Goal: Task Accomplishment & Management: Manage account settings

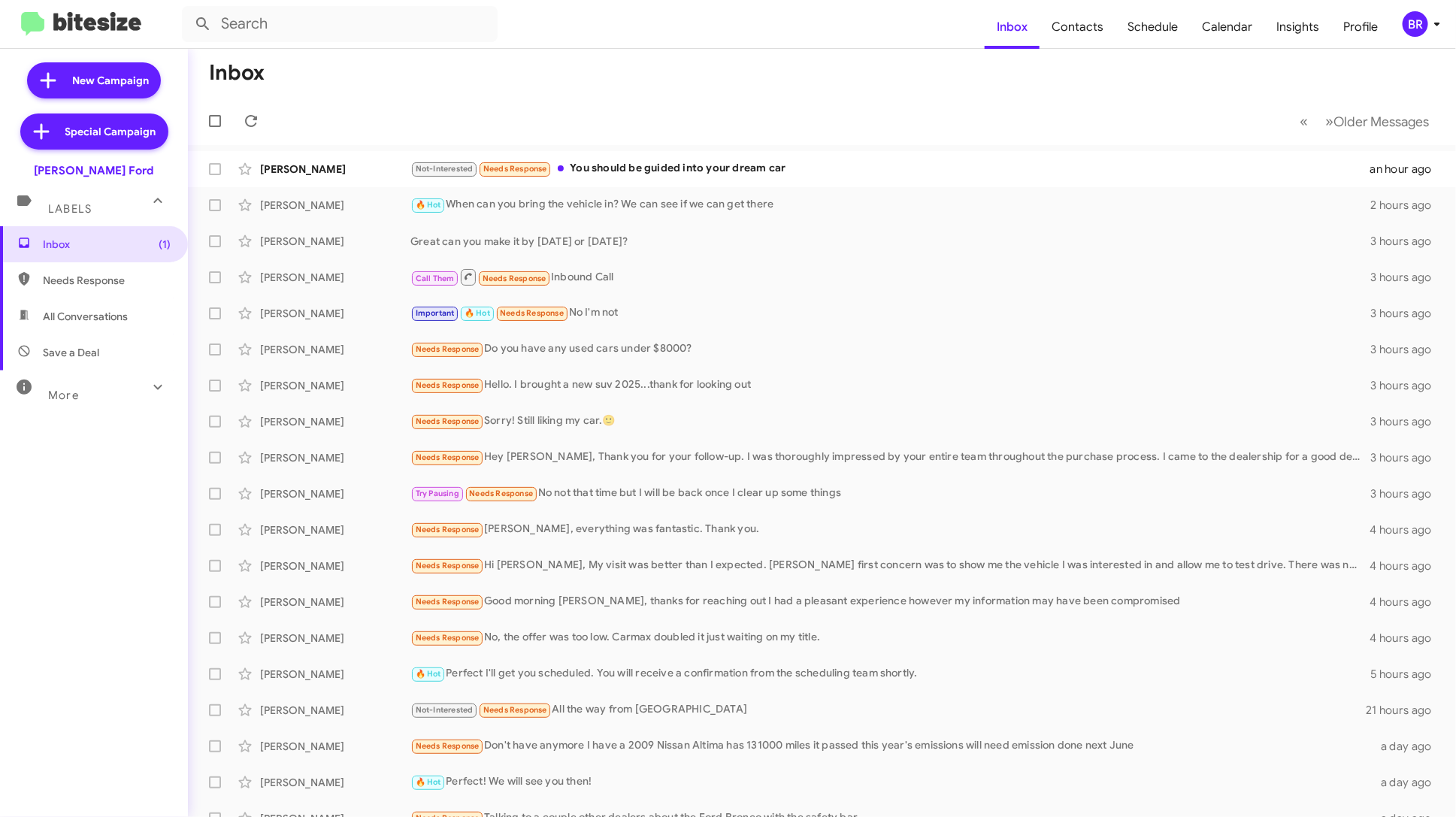
click at [73, 392] on span "More" at bounding box center [63, 395] width 31 height 13
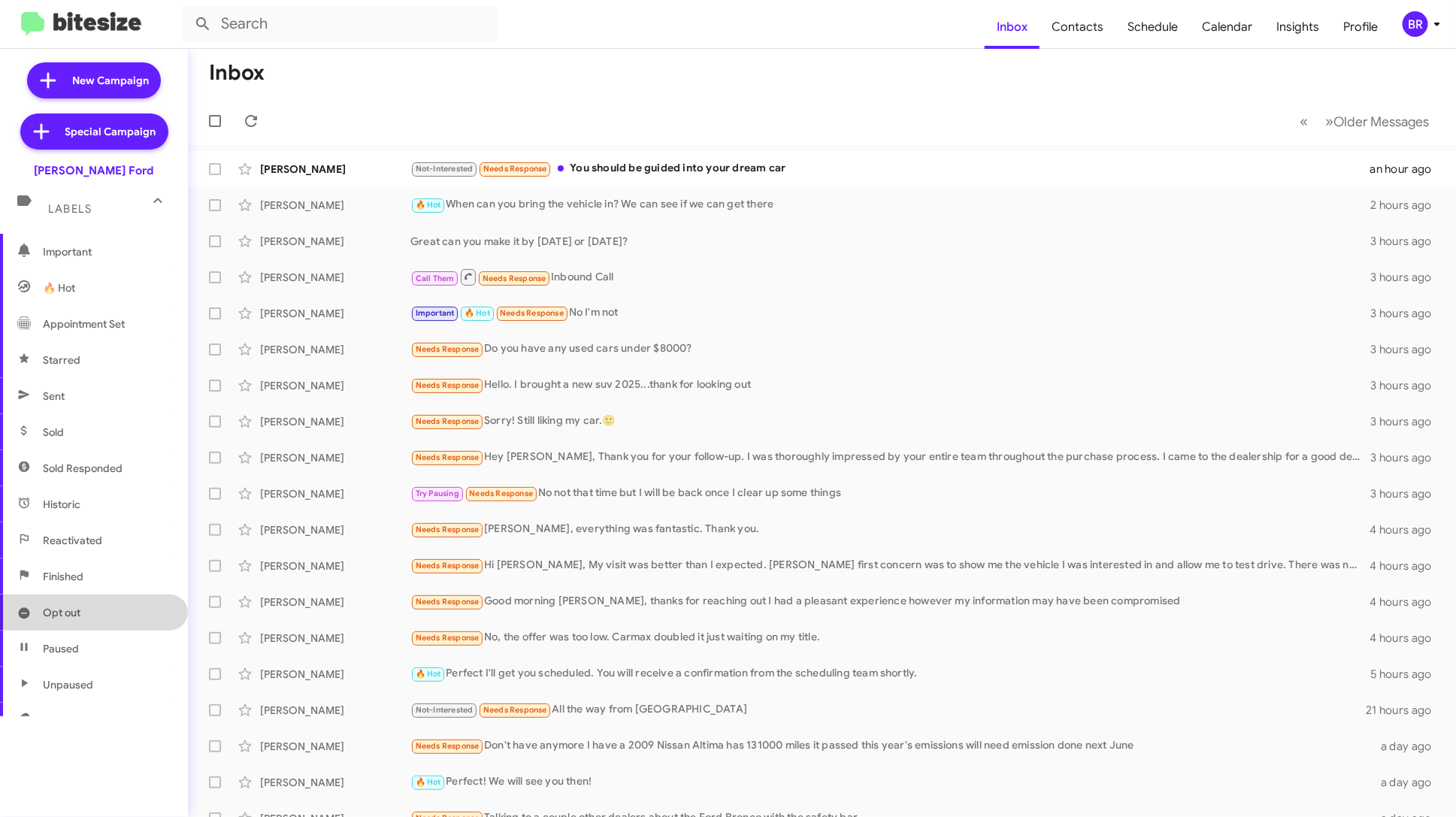
click at [71, 614] on span "Opt out" at bounding box center [62, 613] width 38 height 15
type input "in:opt-out"
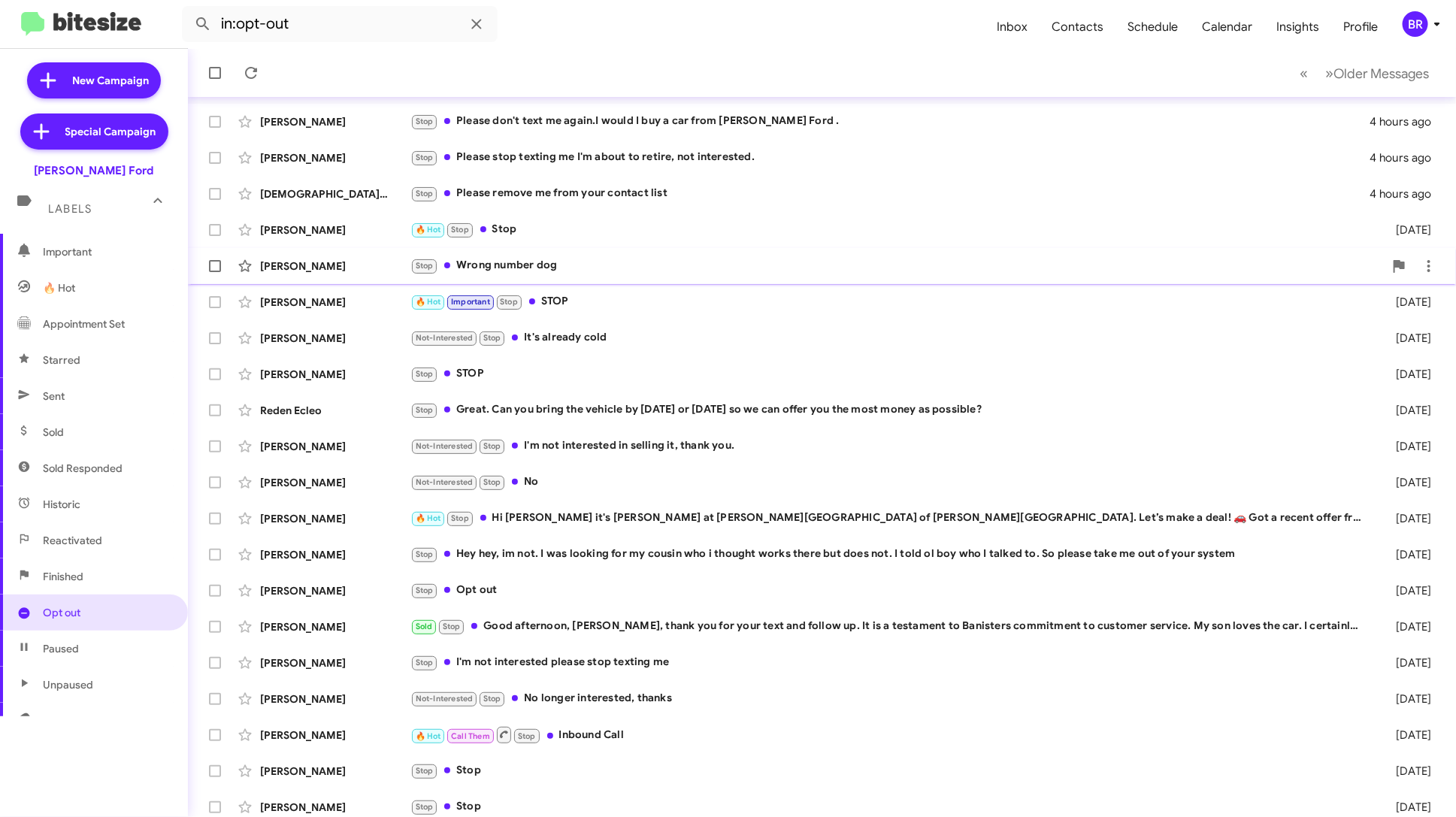
scroll to position [55, 0]
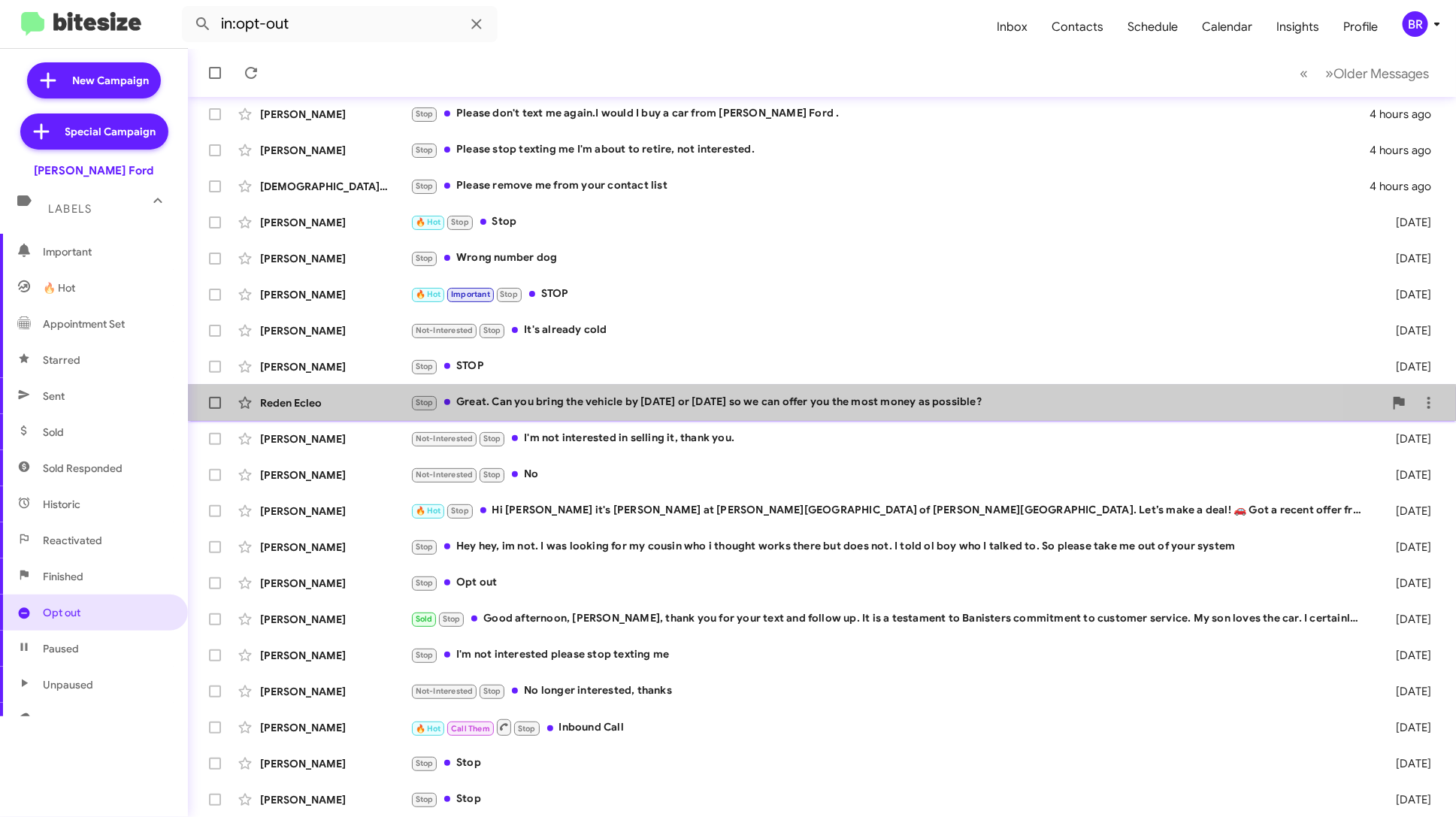
click at [731, 409] on div "Stop Great. Can you bring the vehicle by today or tomorrow so we can offer you …" at bounding box center [897, 402] width 974 height 17
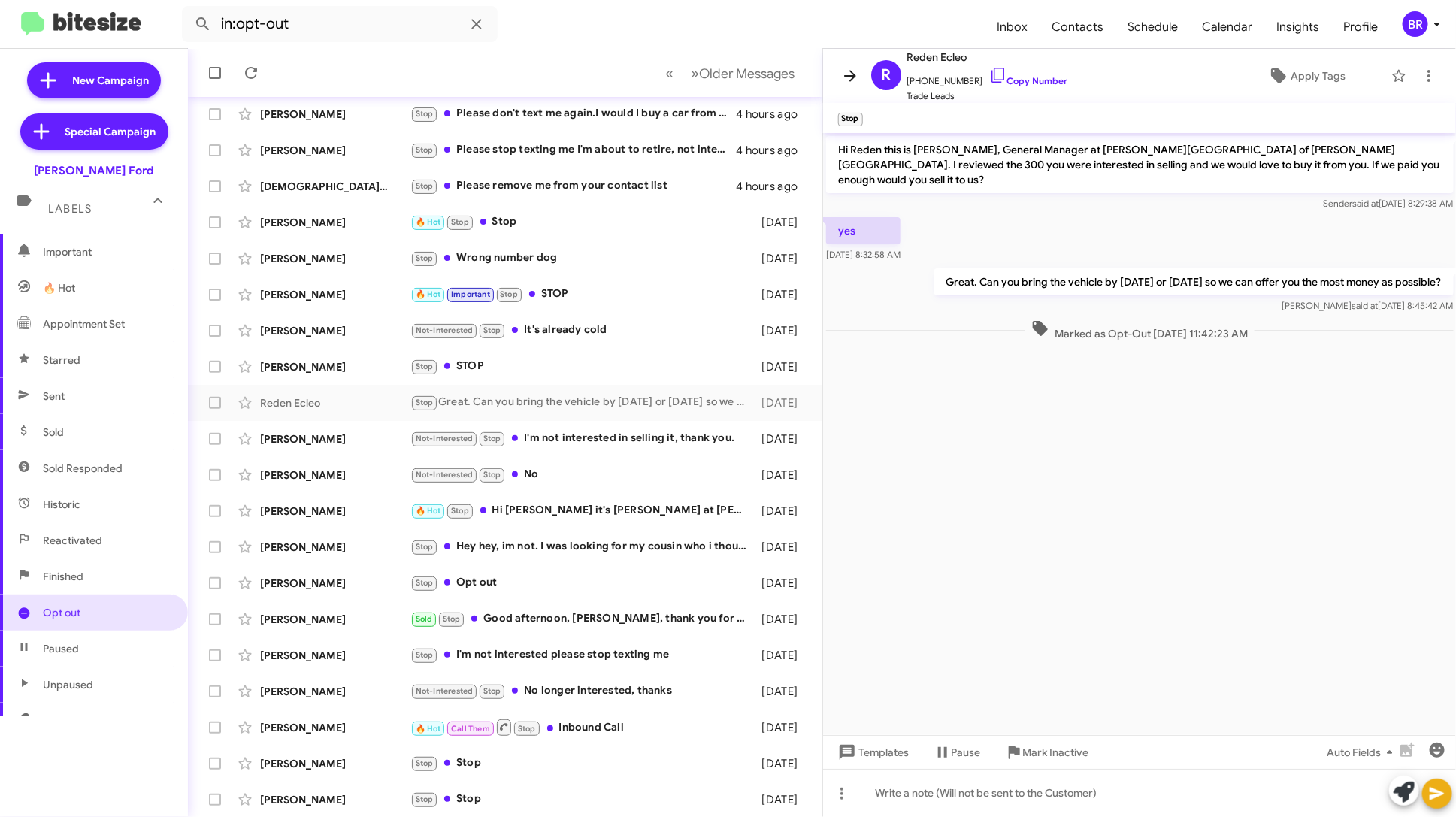
click at [849, 77] on icon at bounding box center [850, 76] width 18 height 18
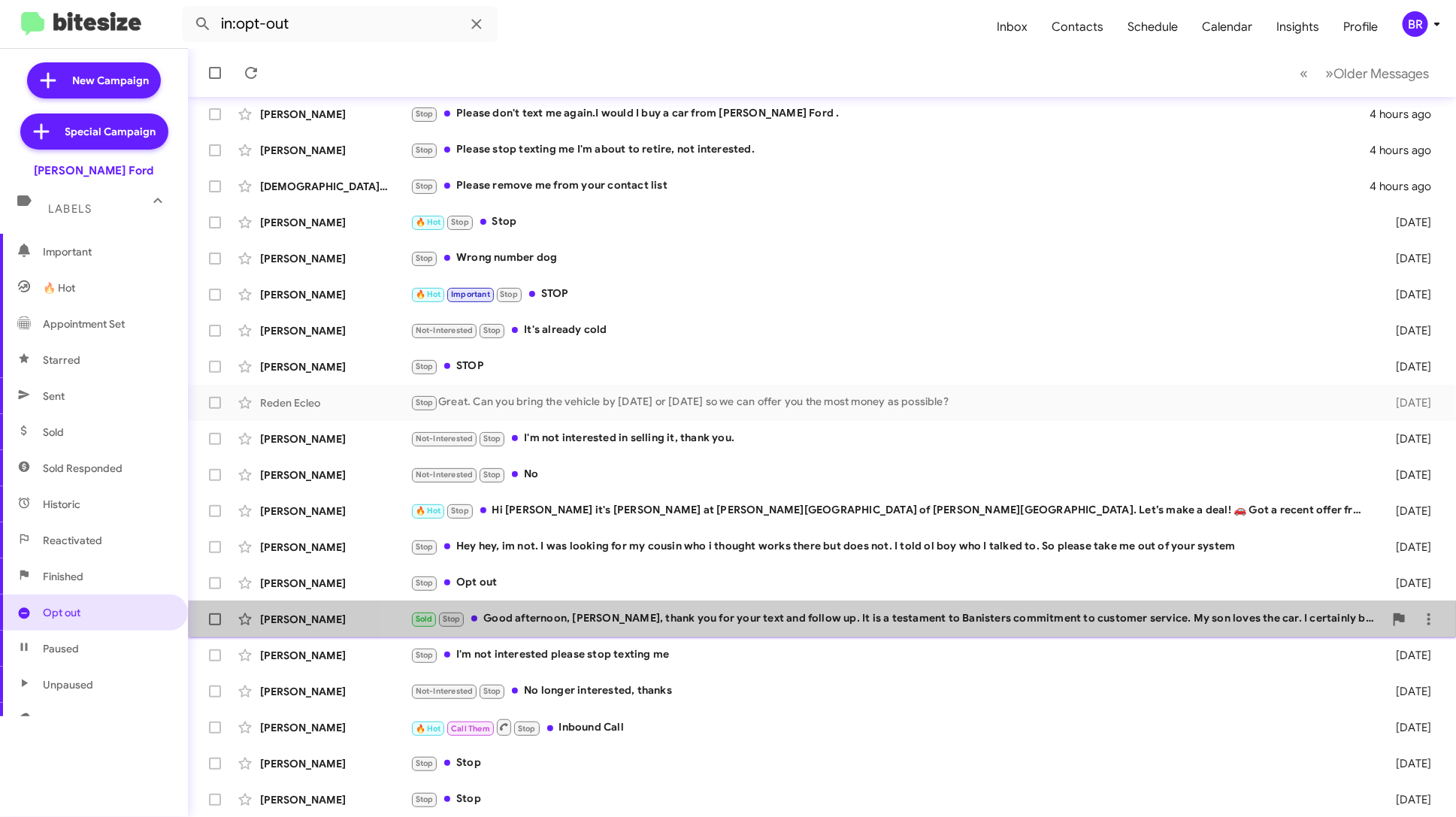
click at [1029, 625] on div "Sold Stop Good afternoon, David, thank you for your text and follow up. It is a…" at bounding box center [897, 618] width 974 height 17
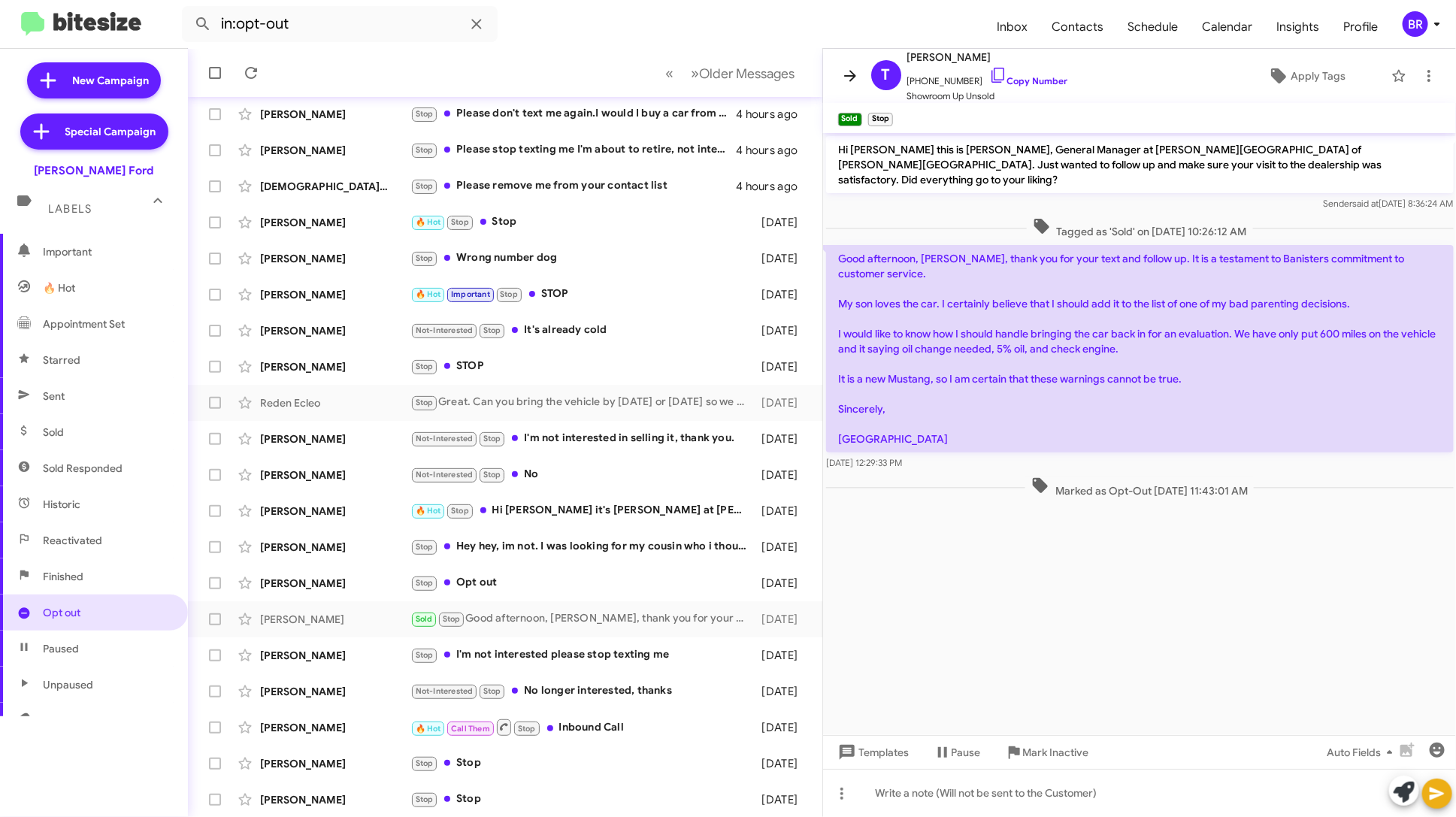
click at [850, 73] on icon at bounding box center [850, 76] width 18 height 18
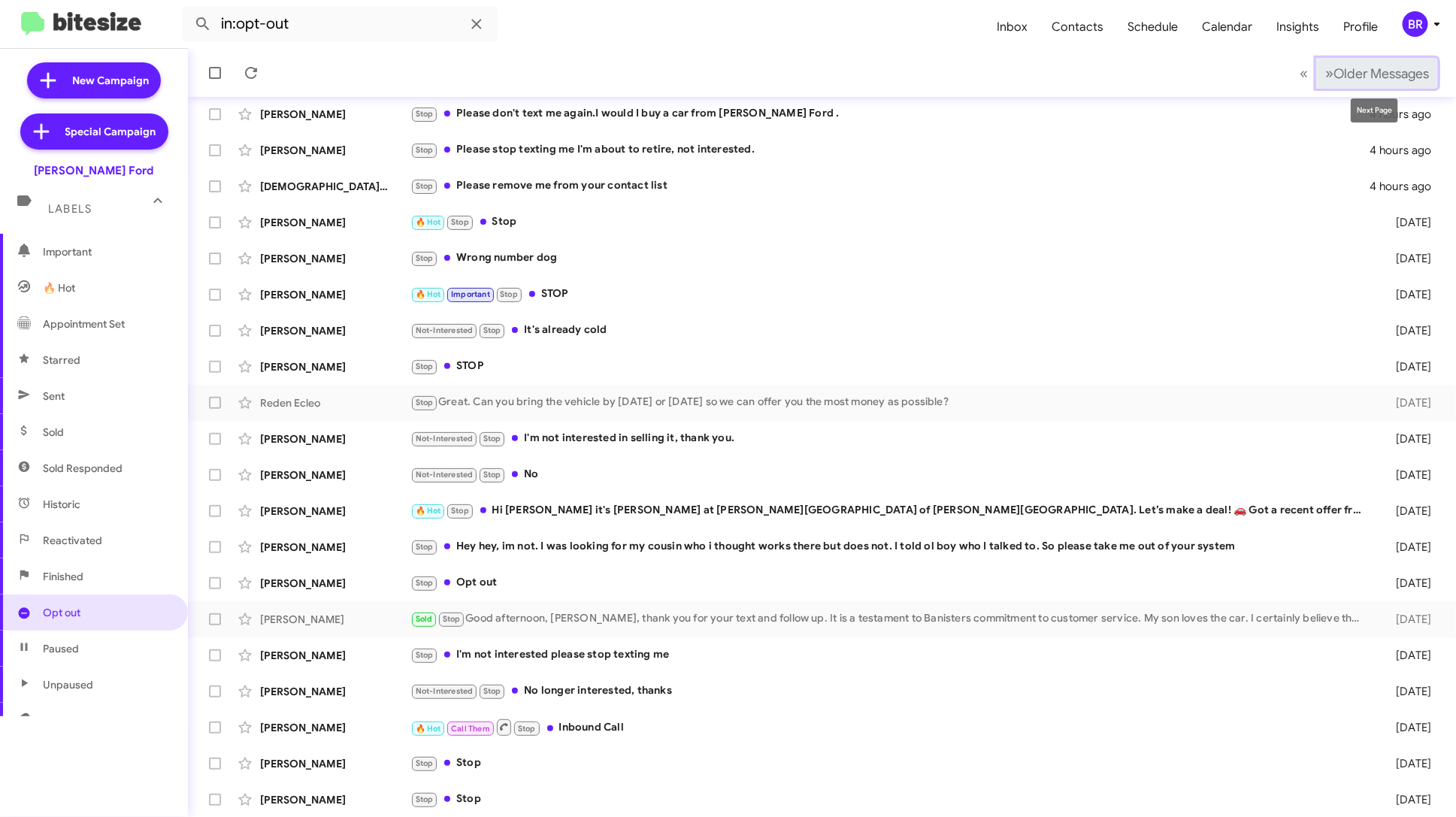
click at [1387, 65] on span "Older Messages" at bounding box center [1382, 73] width 96 height 16
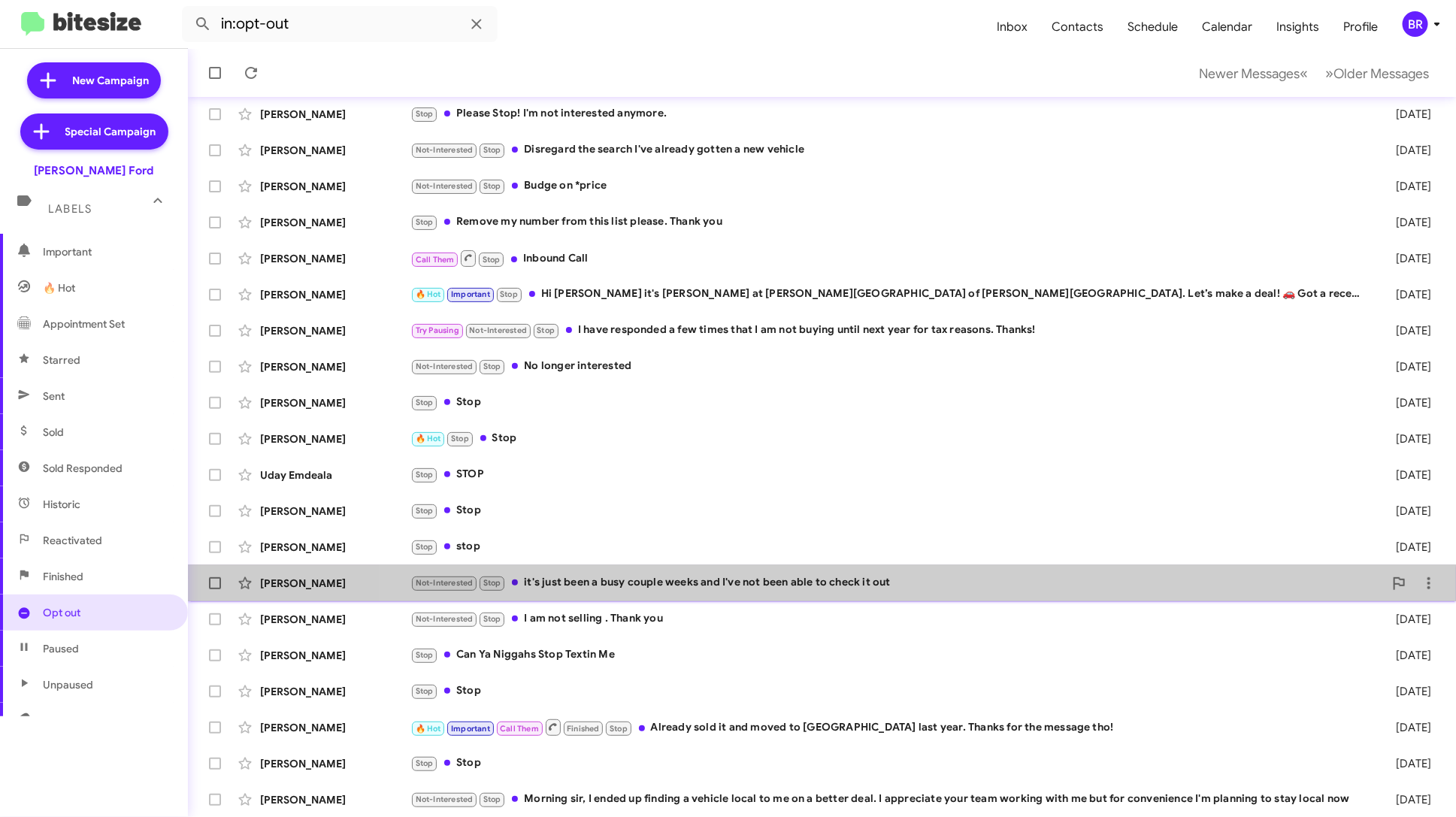
click at [904, 577] on div "Not-Interested Stop it's just been a busy couple weeks and I've not been able t…" at bounding box center [897, 583] width 974 height 17
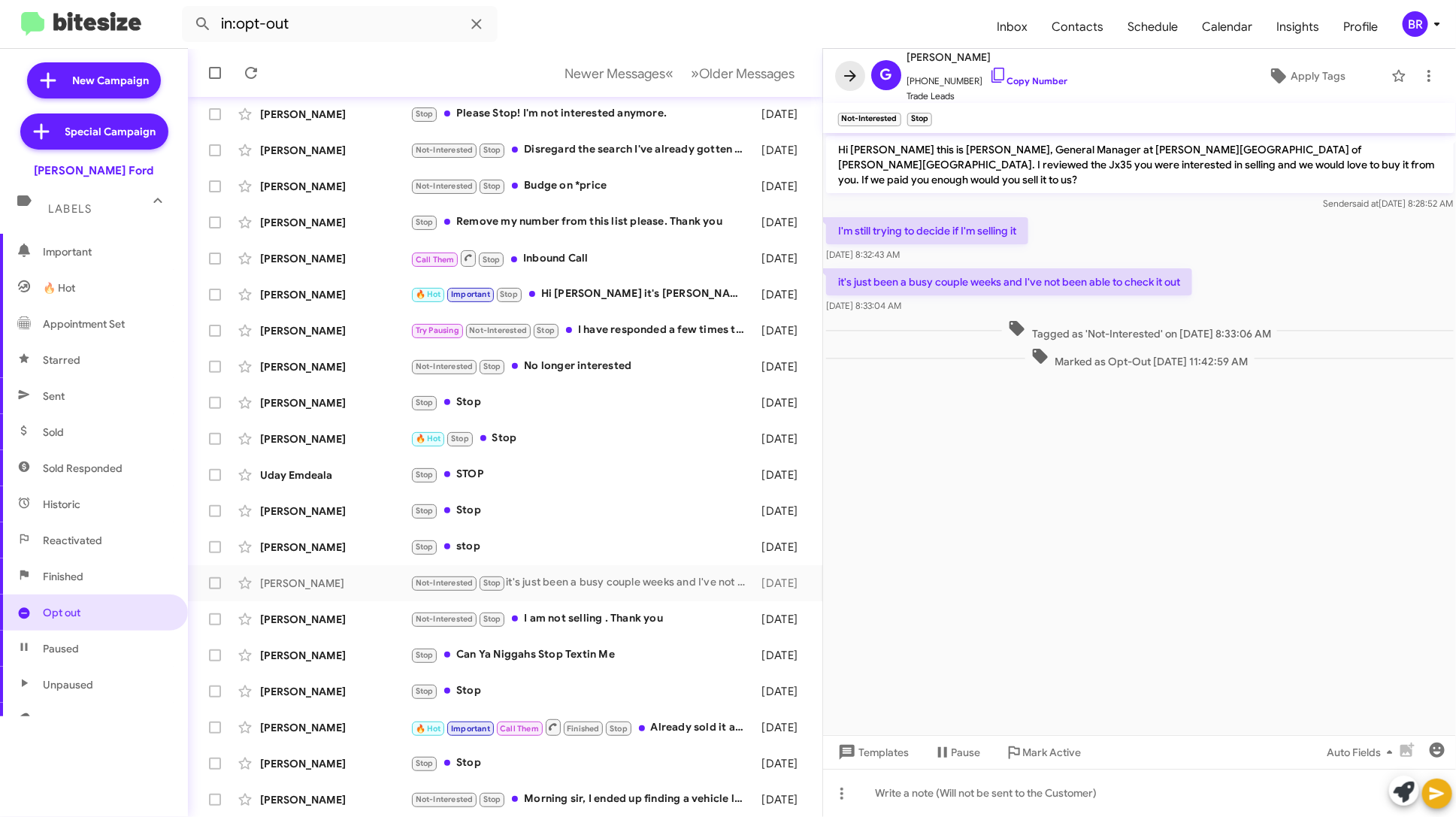
click at [848, 75] on icon at bounding box center [850, 76] width 12 height 12
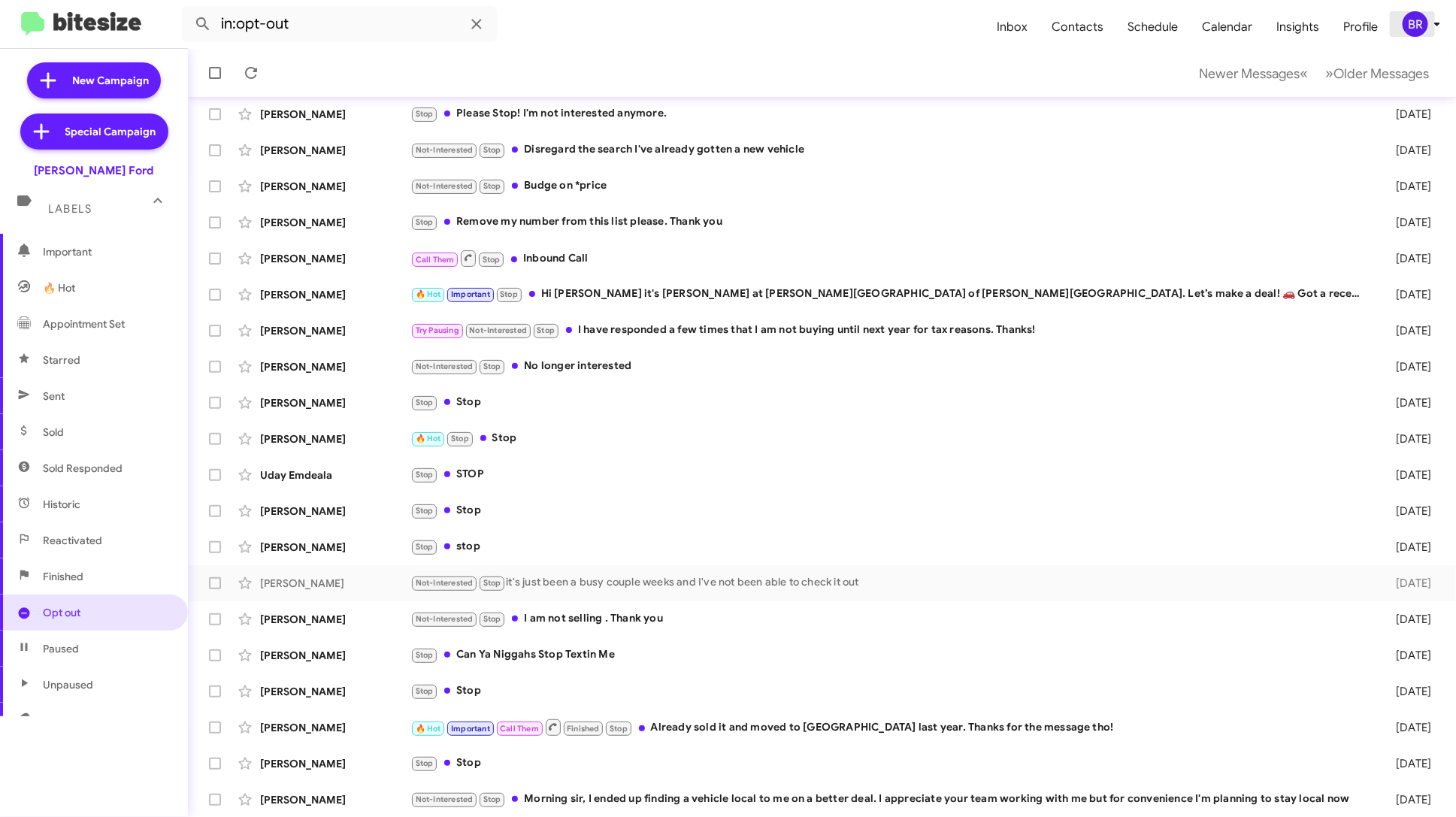
click at [1416, 21] on div "BR" at bounding box center [1416, 24] width 26 height 26
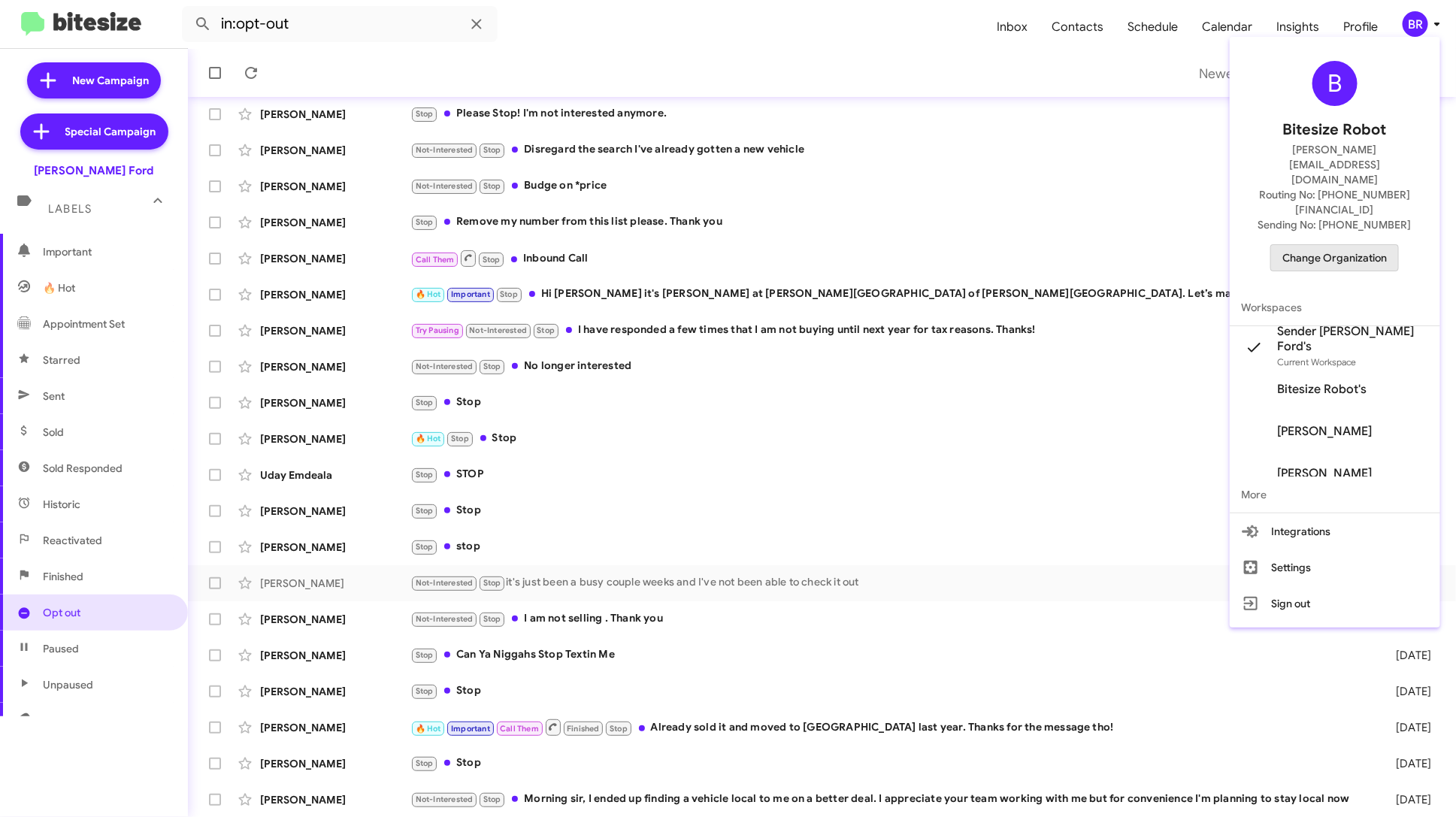
click at [1355, 245] on span "Change Organization" at bounding box center [1335, 257] width 105 height 26
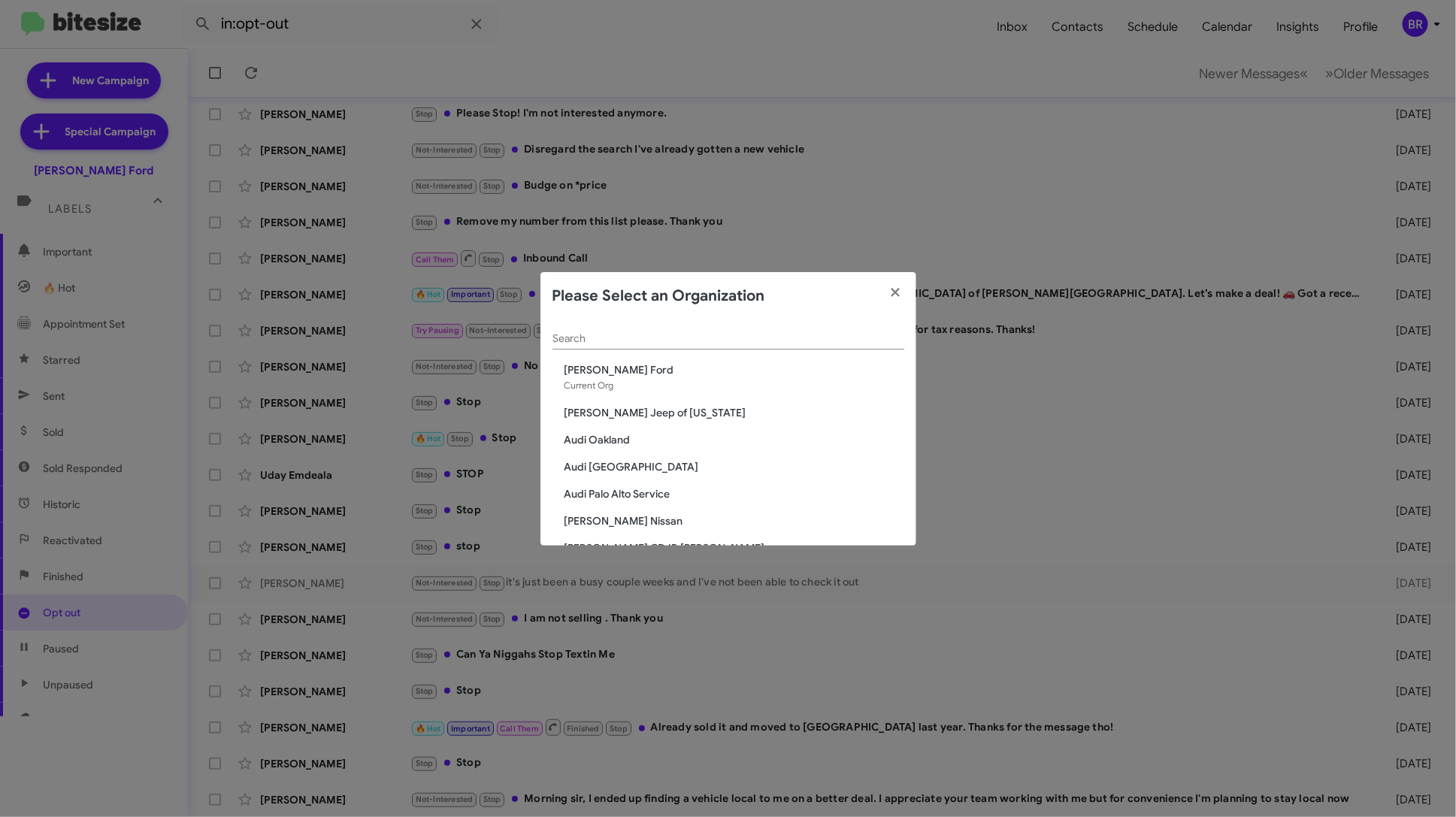
click at [721, 336] on input "Search" at bounding box center [728, 339] width 352 height 12
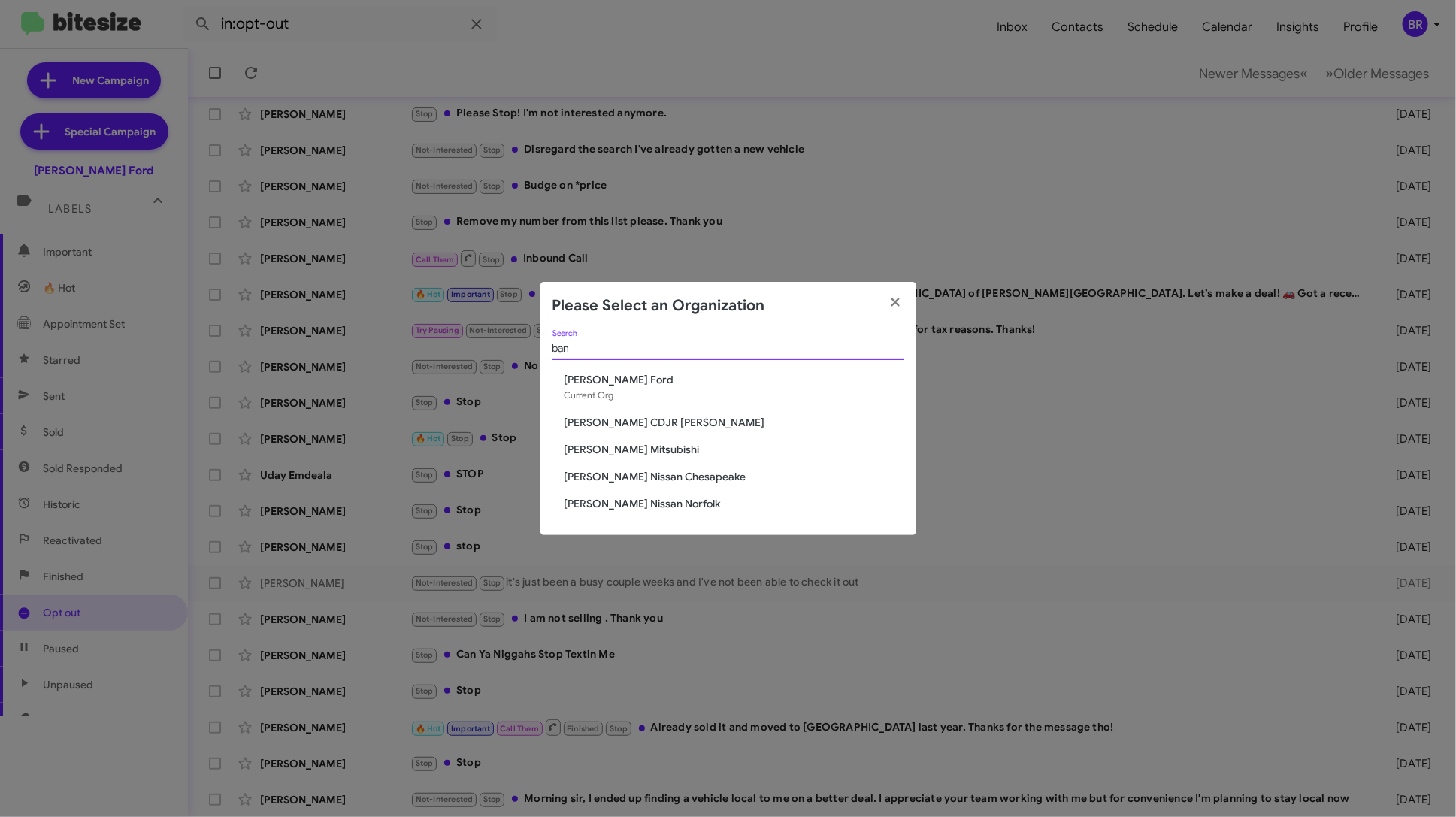
type input "ban"
click at [679, 424] on span "Banister CDJR Hampton" at bounding box center [735, 422] width 340 height 15
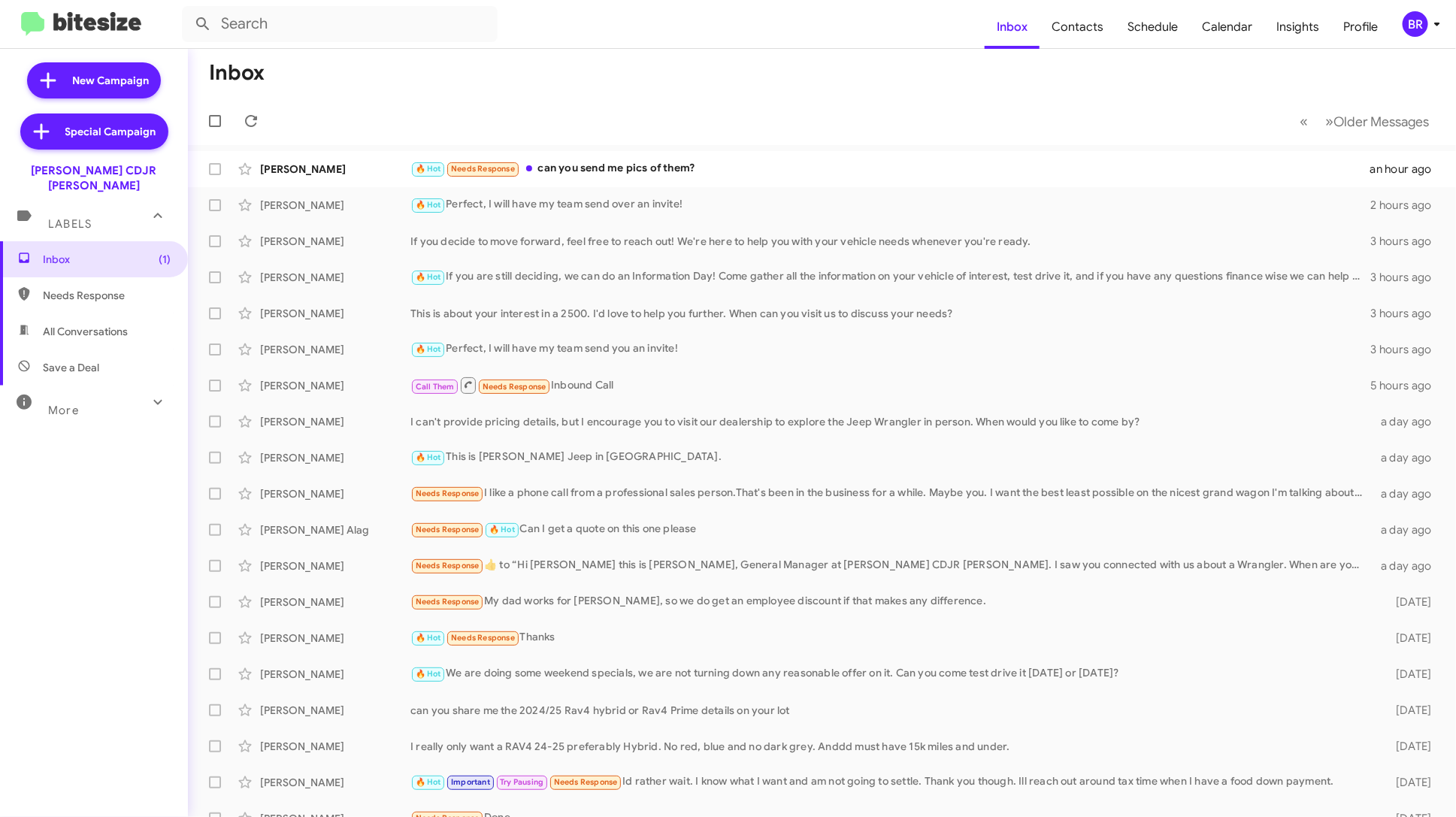
click at [1439, 16] on icon at bounding box center [1438, 24] width 18 height 18
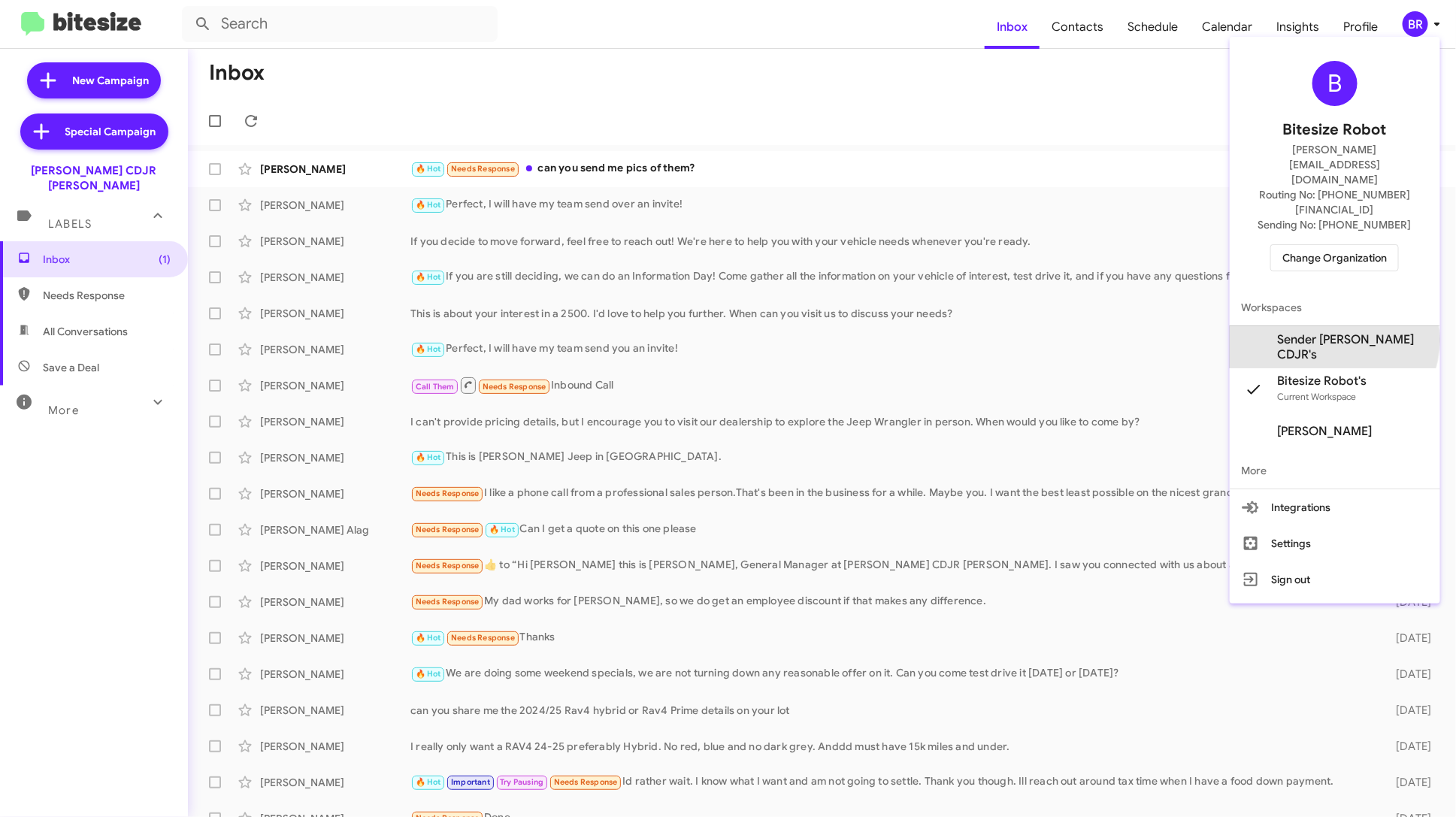
click at [1353, 332] on span "Sender Banister CDJR's" at bounding box center [1353, 347] width 150 height 30
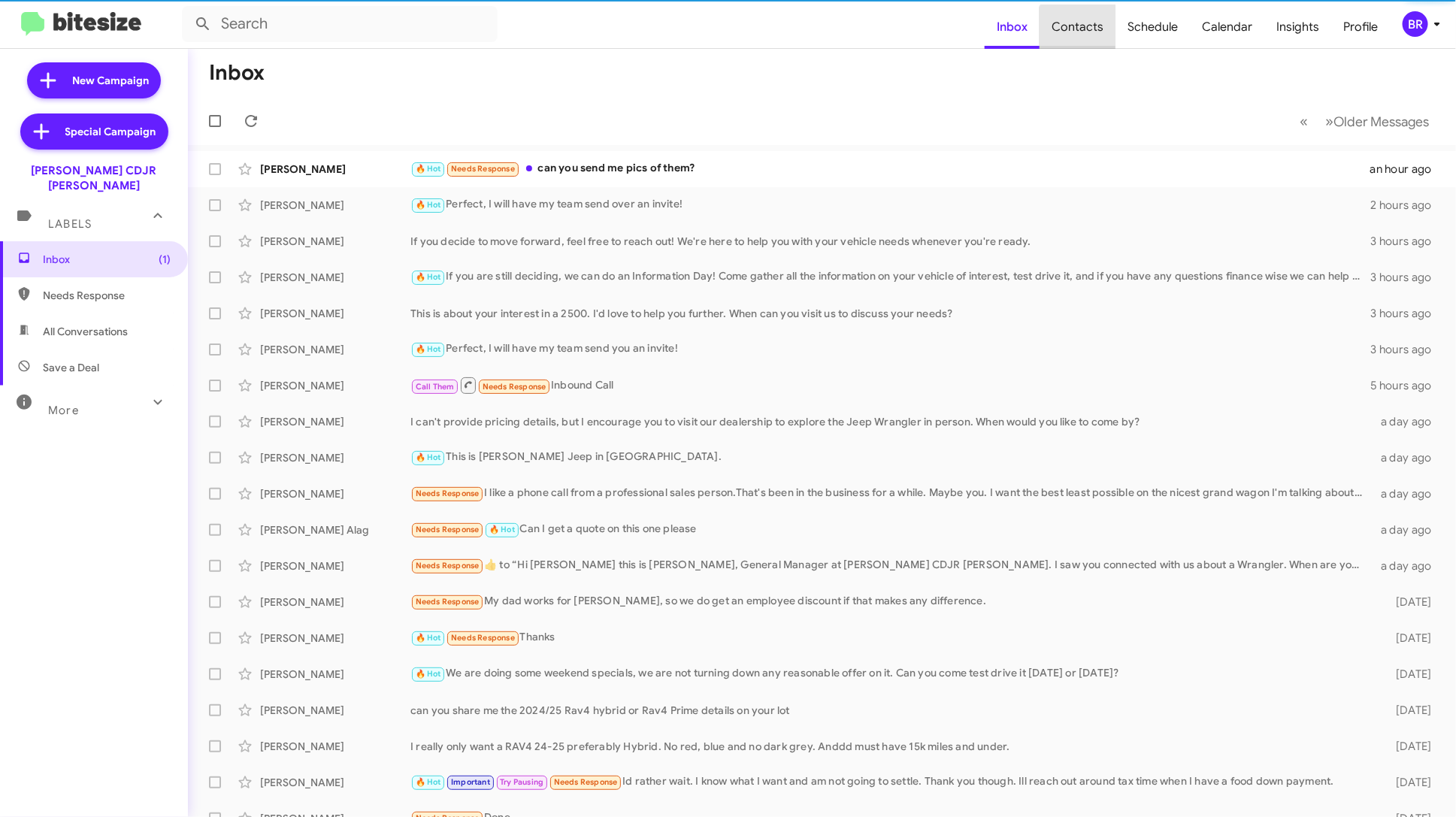
click at [1088, 32] on span "Contacts" at bounding box center [1078, 26] width 76 height 44
type input "in:groups"
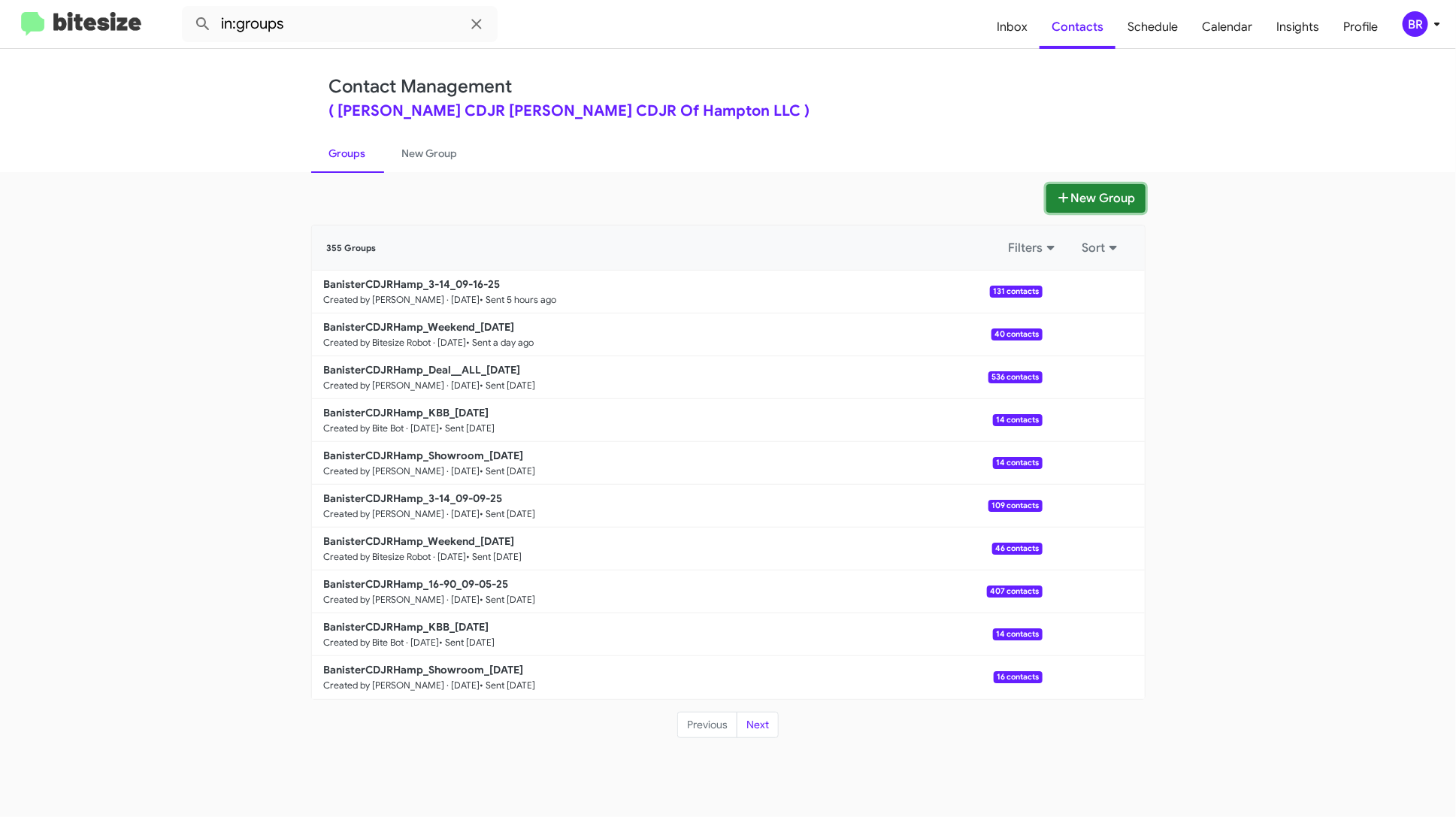
click at [1078, 193] on button "New Group" at bounding box center [1096, 198] width 99 height 29
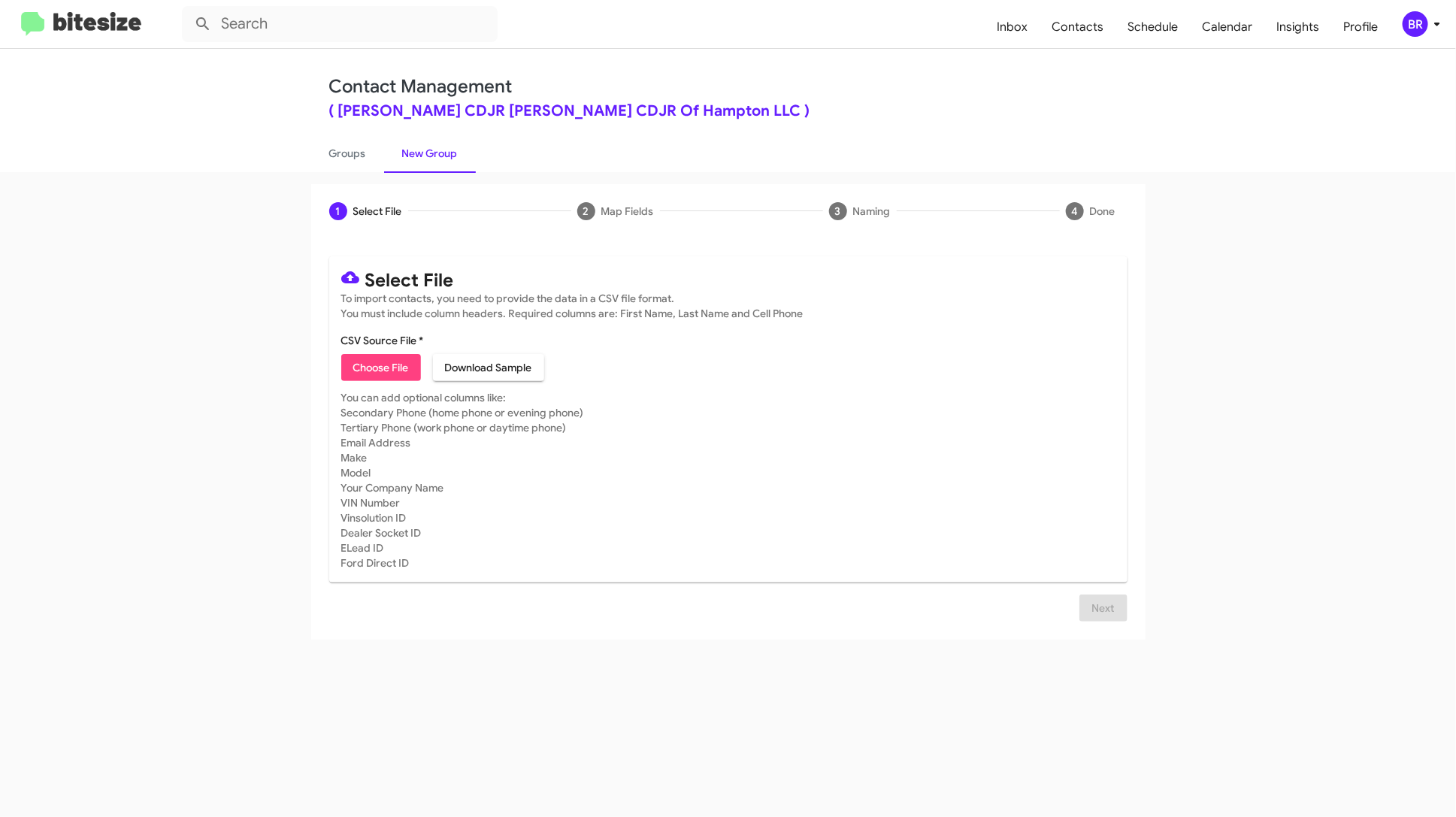
click at [401, 364] on span "Choose File" at bounding box center [381, 368] width 55 height 27
type input "BanCDJR_Opts_091625"
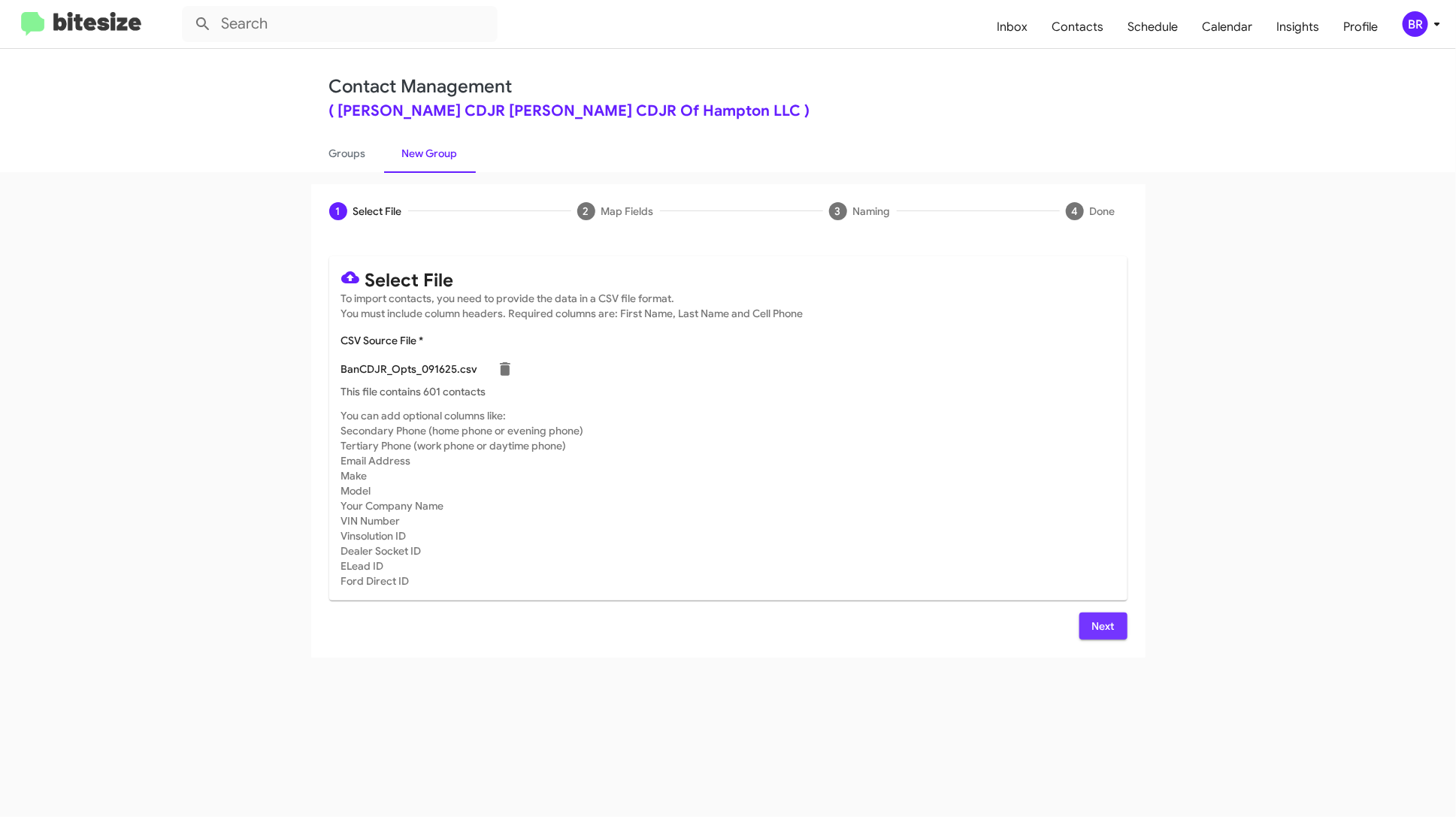
click at [1104, 627] on span "Next" at bounding box center [1103, 626] width 24 height 27
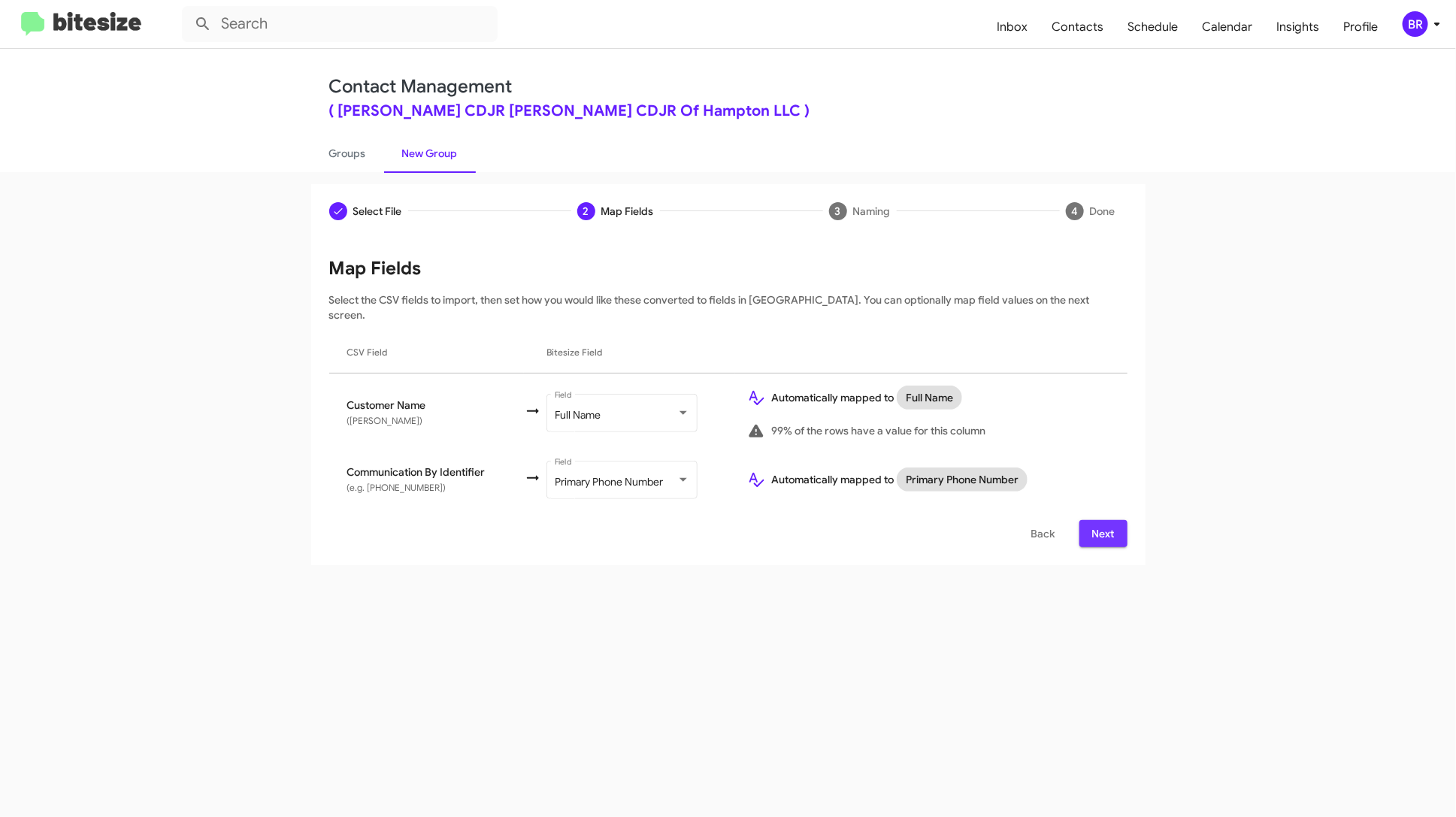
click at [1097, 520] on span "Next" at bounding box center [1103, 533] width 24 height 27
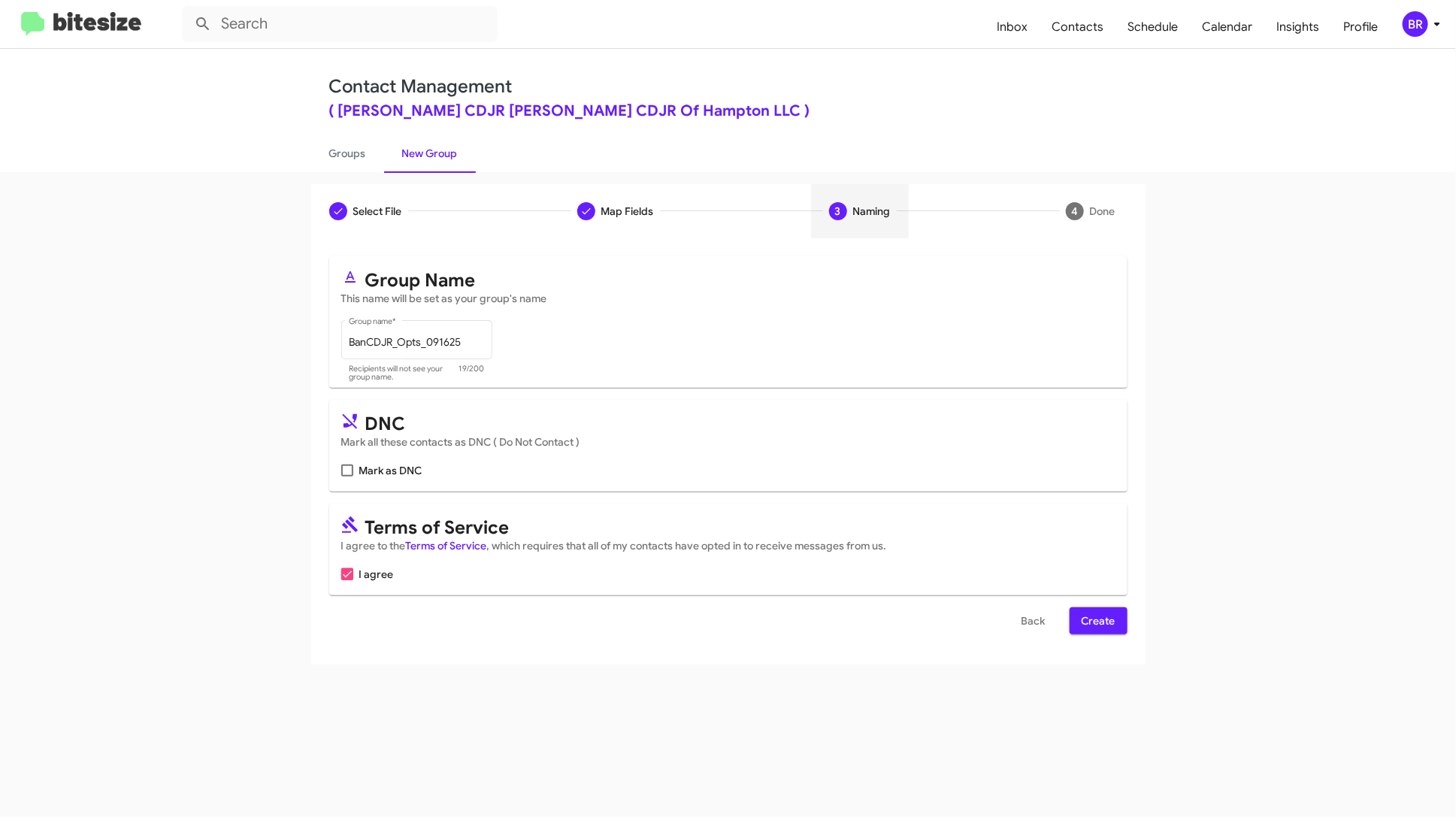
click at [377, 476] on span "Mark as DNC" at bounding box center [391, 471] width 63 height 18
click at [347, 477] on input "Mark as DNC" at bounding box center [346, 477] width 1 height 1
checkbox input "true"
click at [1106, 622] on span "Create" at bounding box center [1098, 621] width 34 height 27
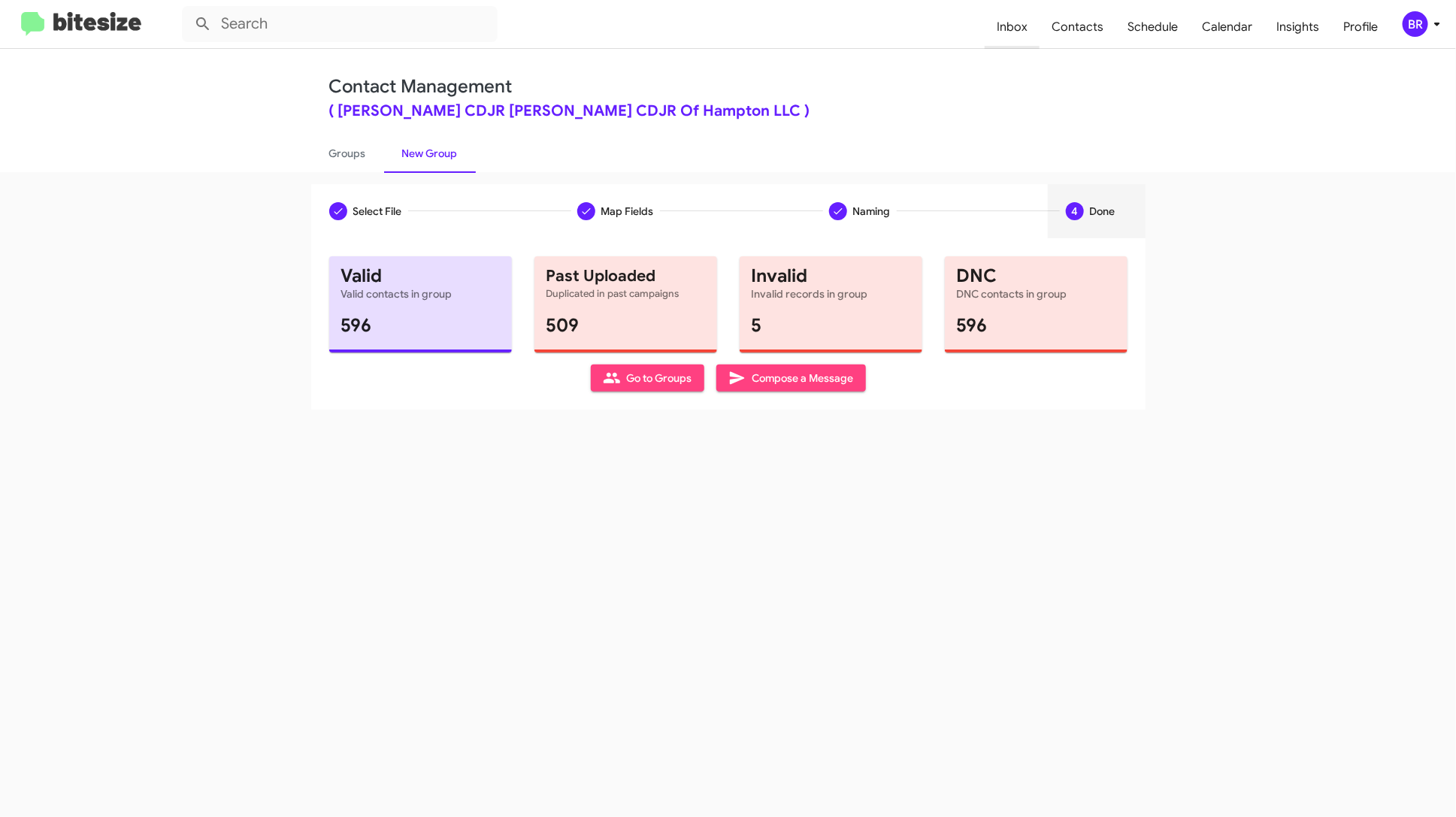
click at [1026, 22] on span "Inbox" at bounding box center [1012, 26] width 55 height 44
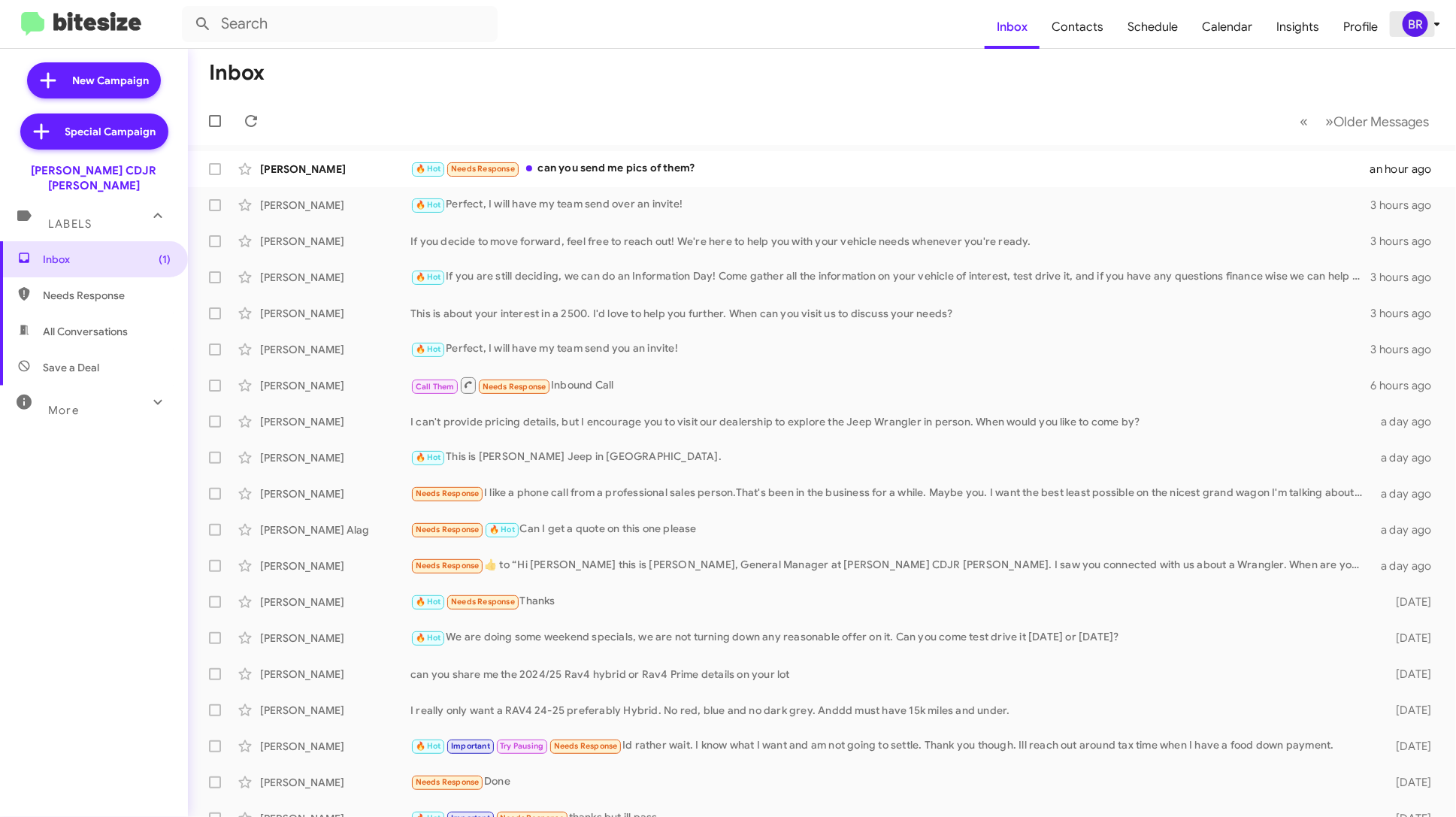
click at [1430, 20] on icon at bounding box center [1438, 24] width 18 height 18
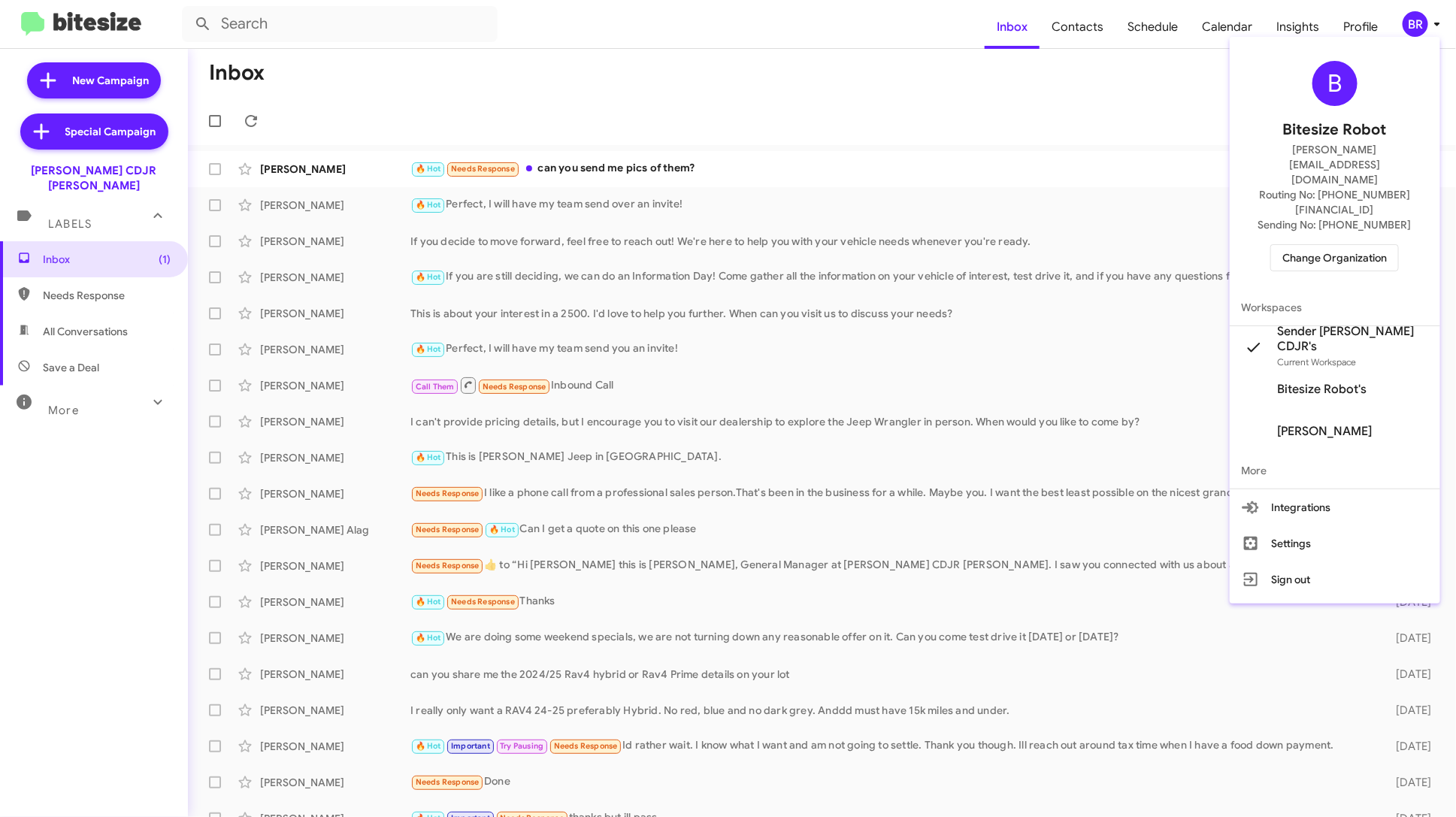
click at [1368, 245] on span "Change Organization" at bounding box center [1335, 257] width 105 height 26
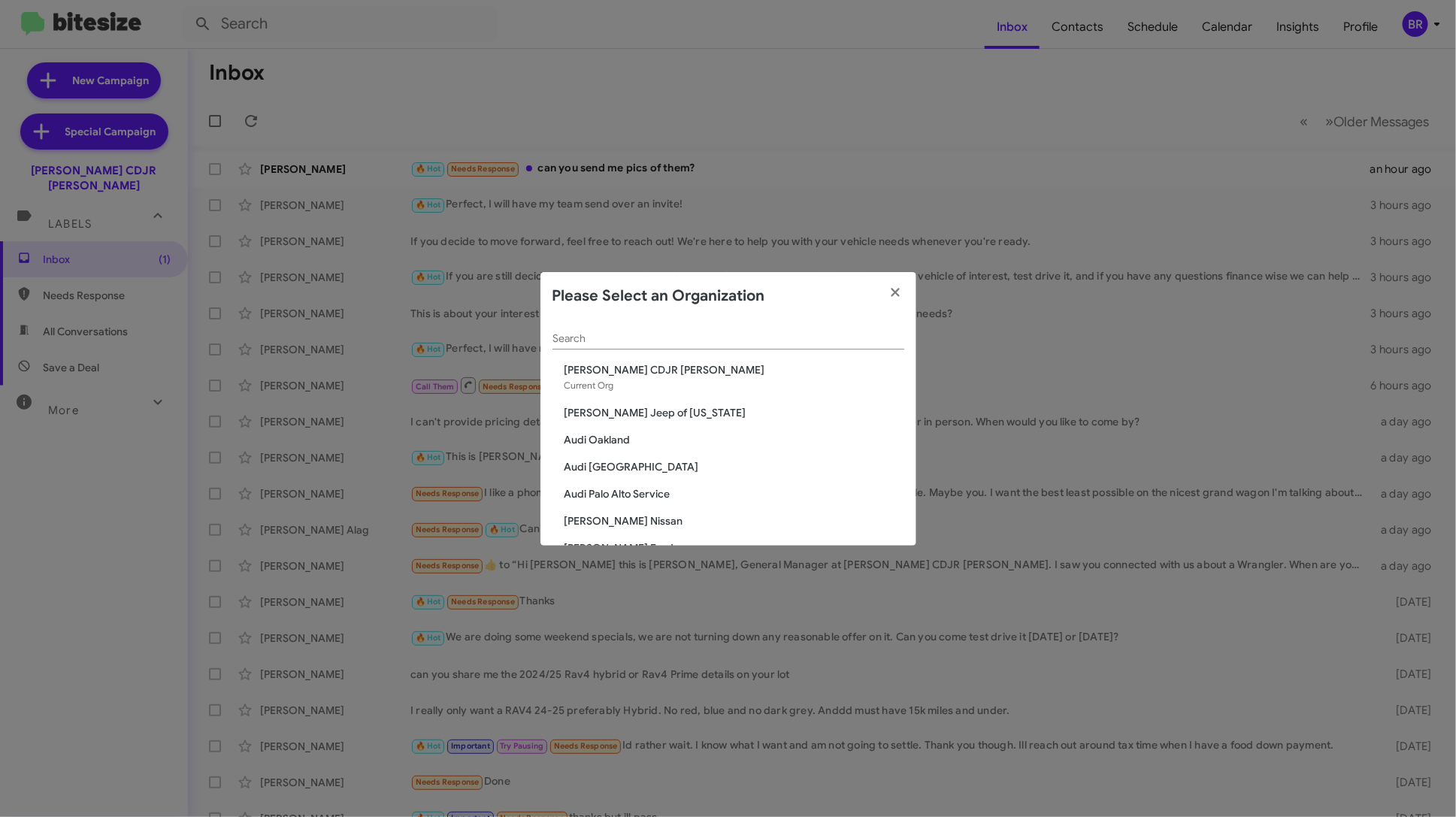
click at [692, 336] on input "Search" at bounding box center [728, 339] width 352 height 12
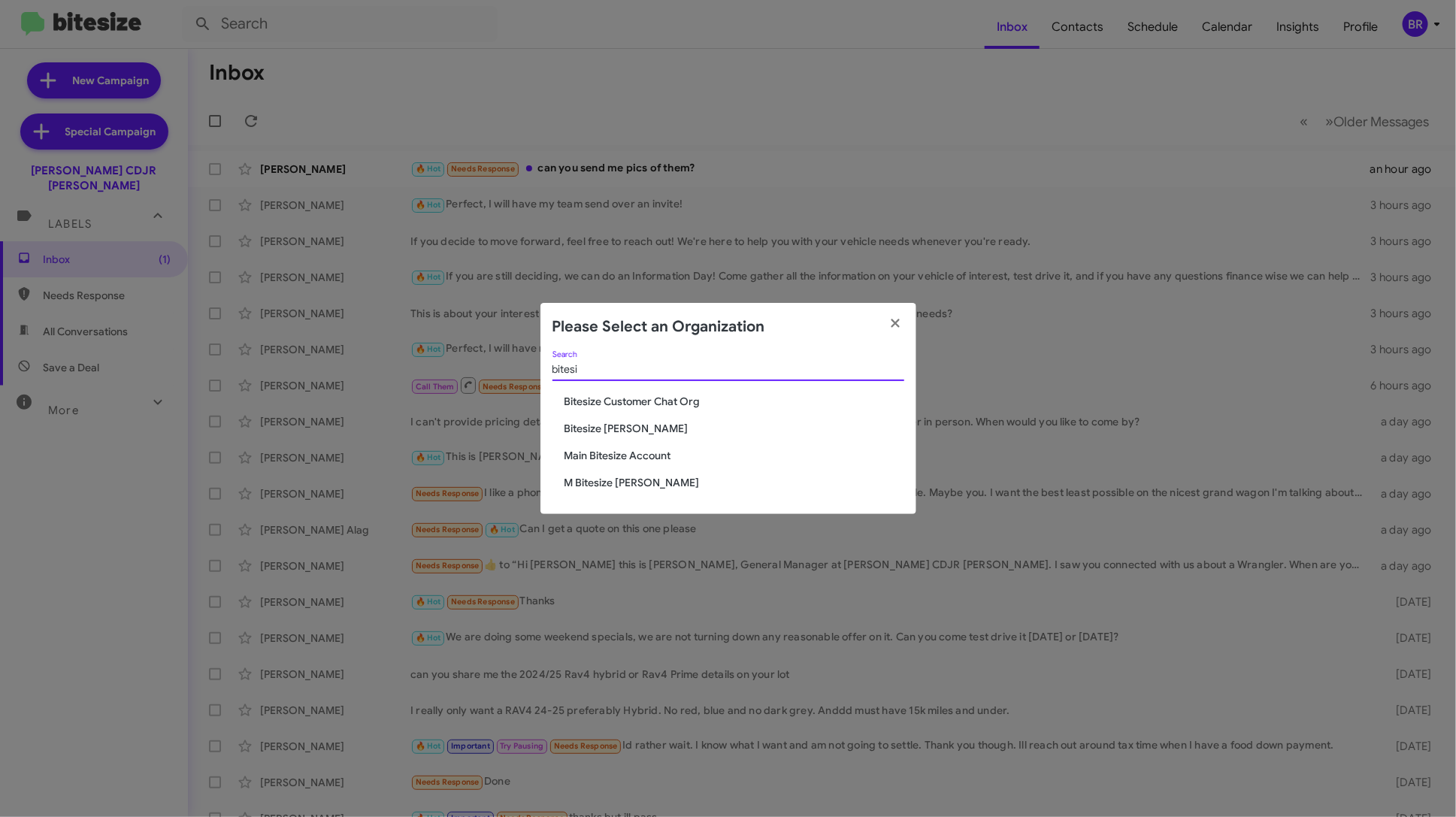
type input "bitesi"
click at [674, 404] on span "Bitesize Customer Chat Org" at bounding box center [735, 401] width 340 height 15
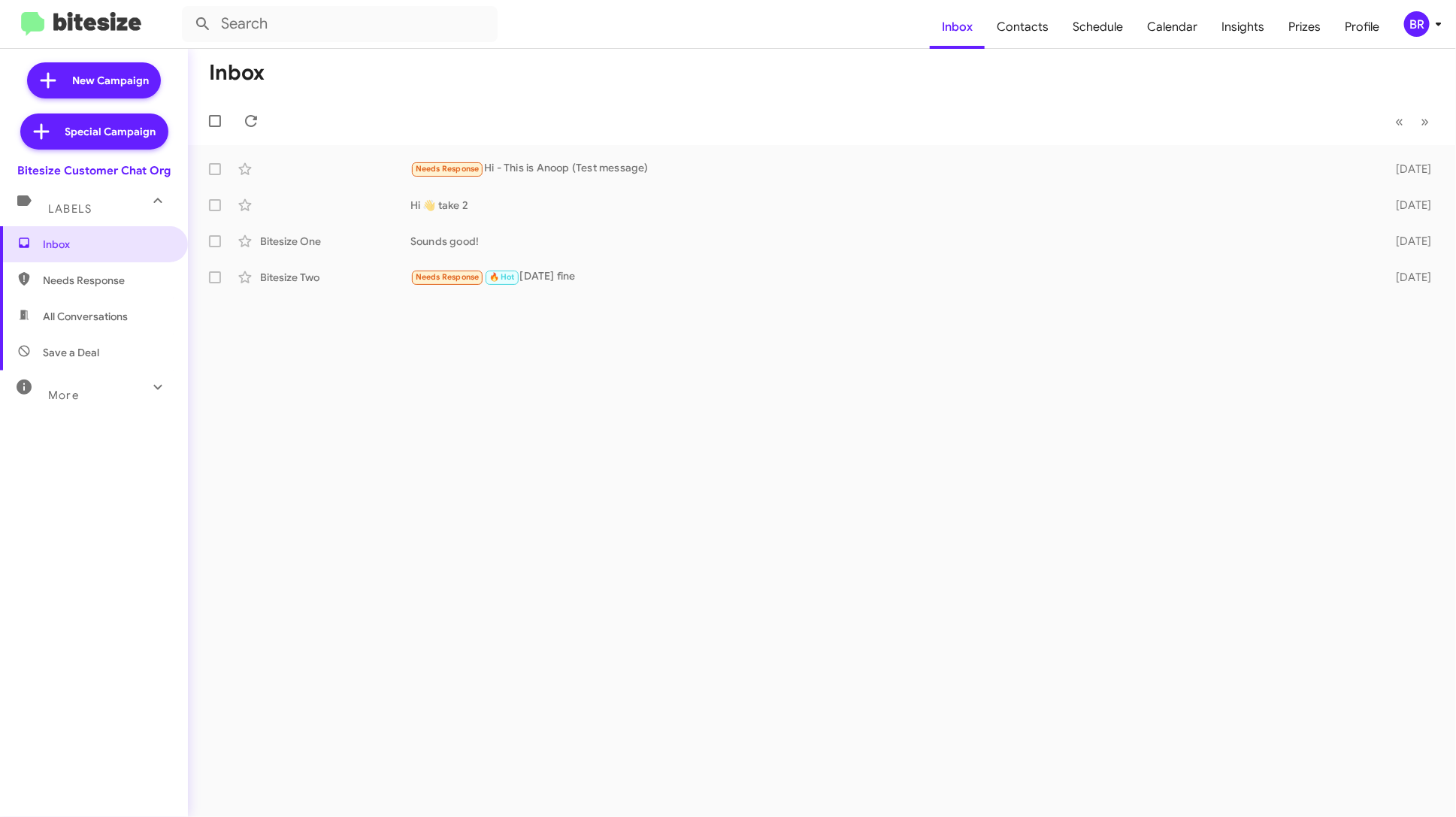
click at [1416, 21] on div "BR" at bounding box center [1416, 24] width 26 height 26
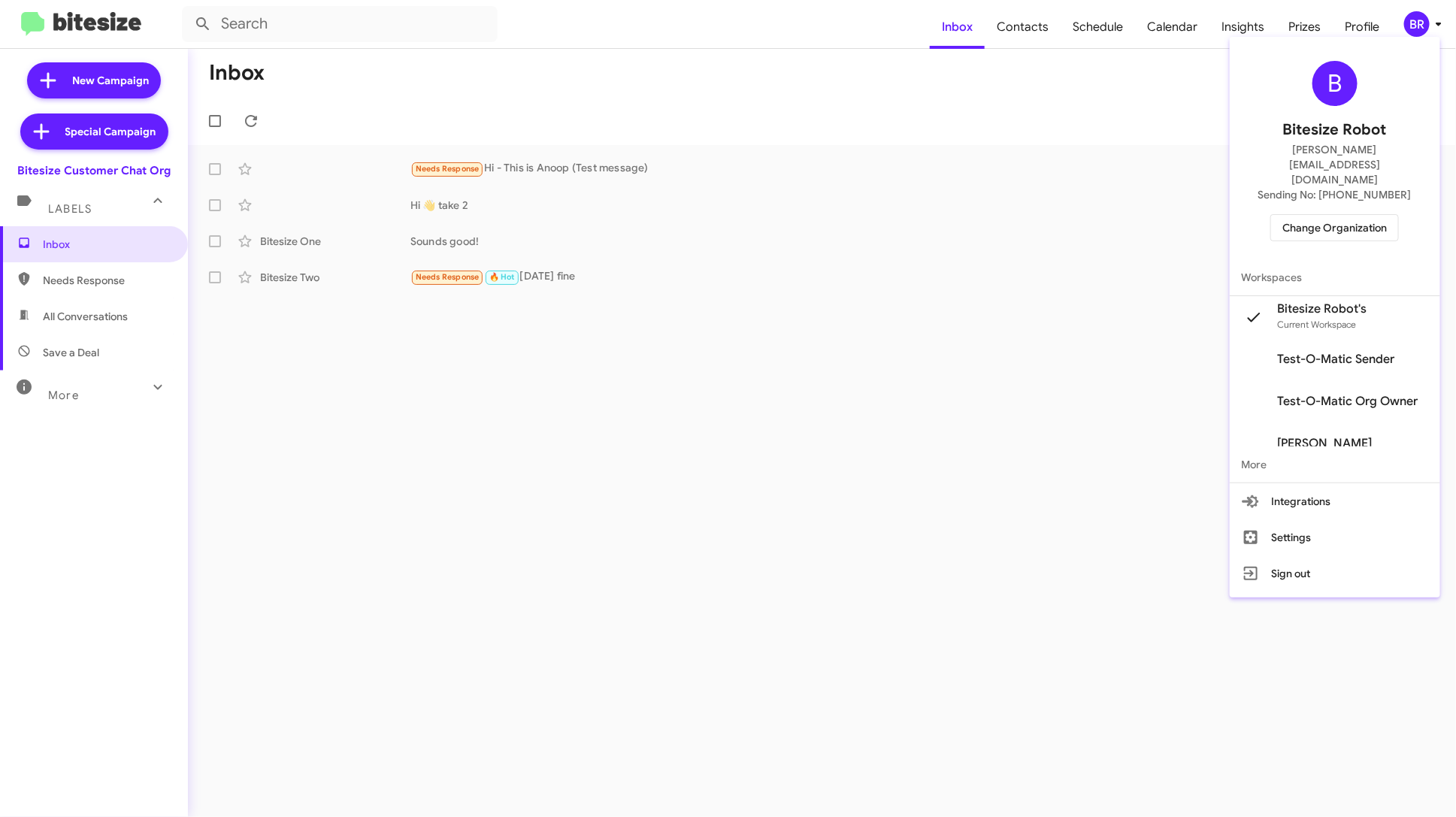
scroll to position [17, 0]
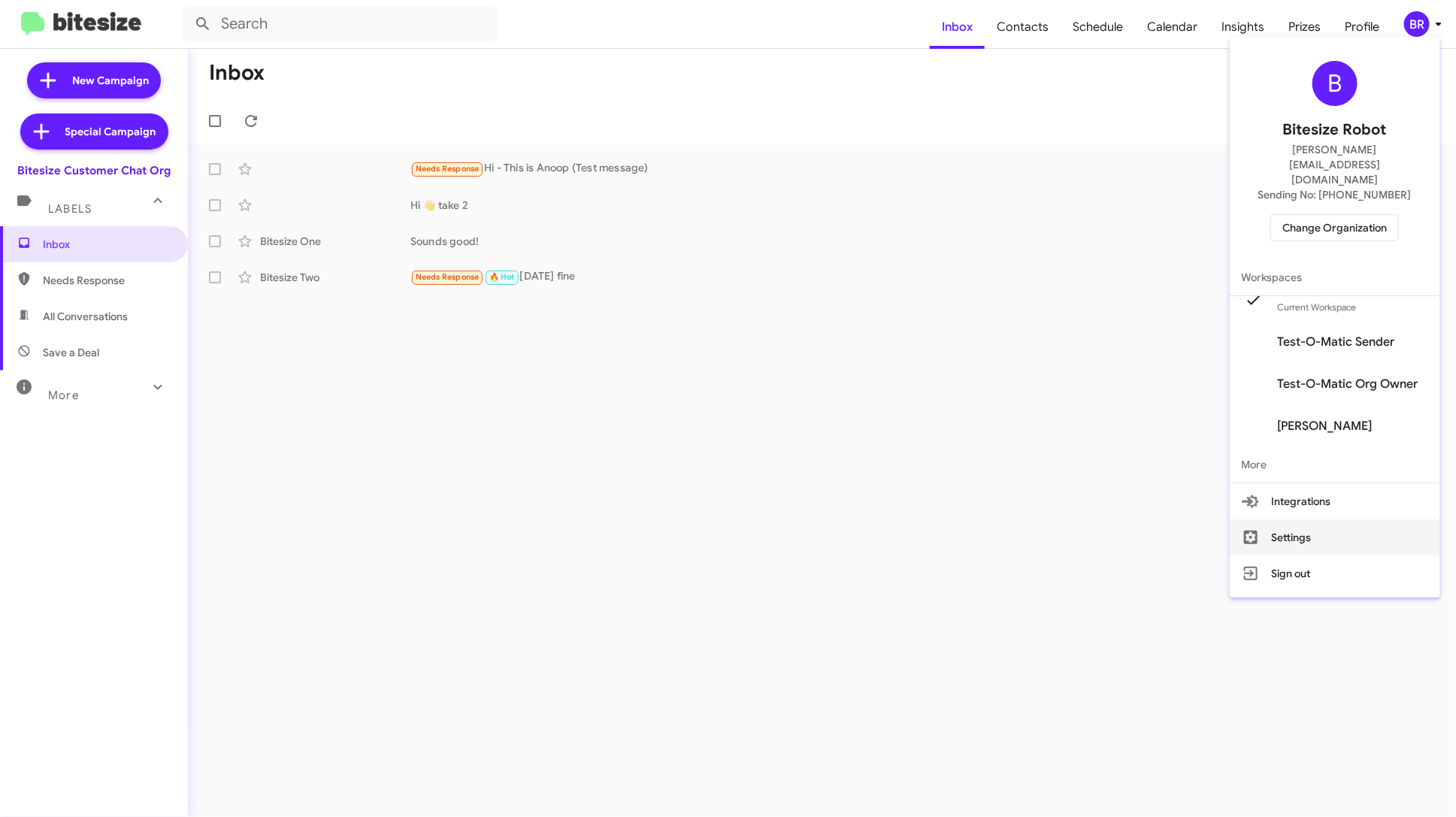
click at [1322, 519] on button "Settings" at bounding box center [1335, 538] width 210 height 36
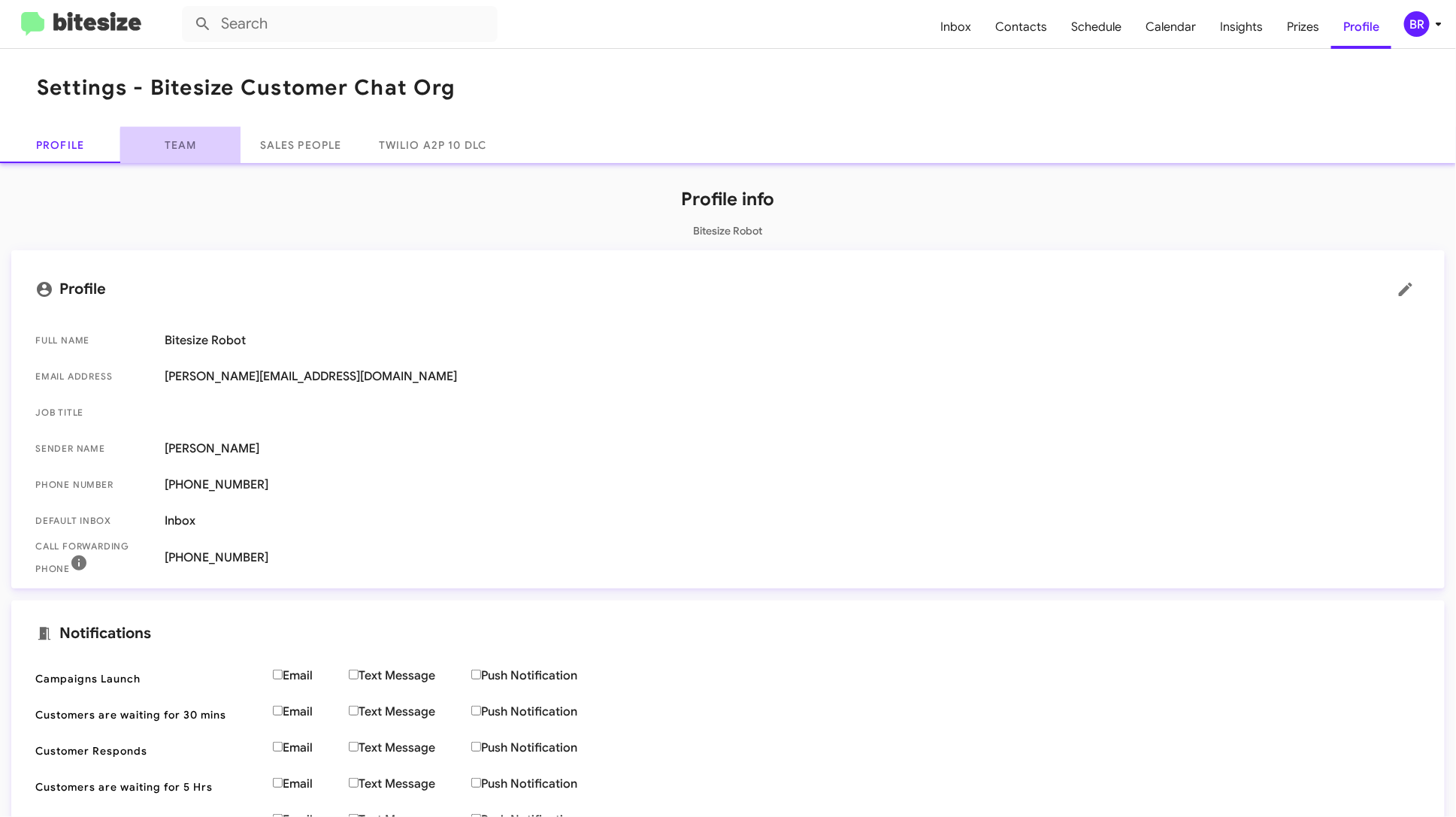
click at [200, 151] on link "Team" at bounding box center [181, 145] width 120 height 36
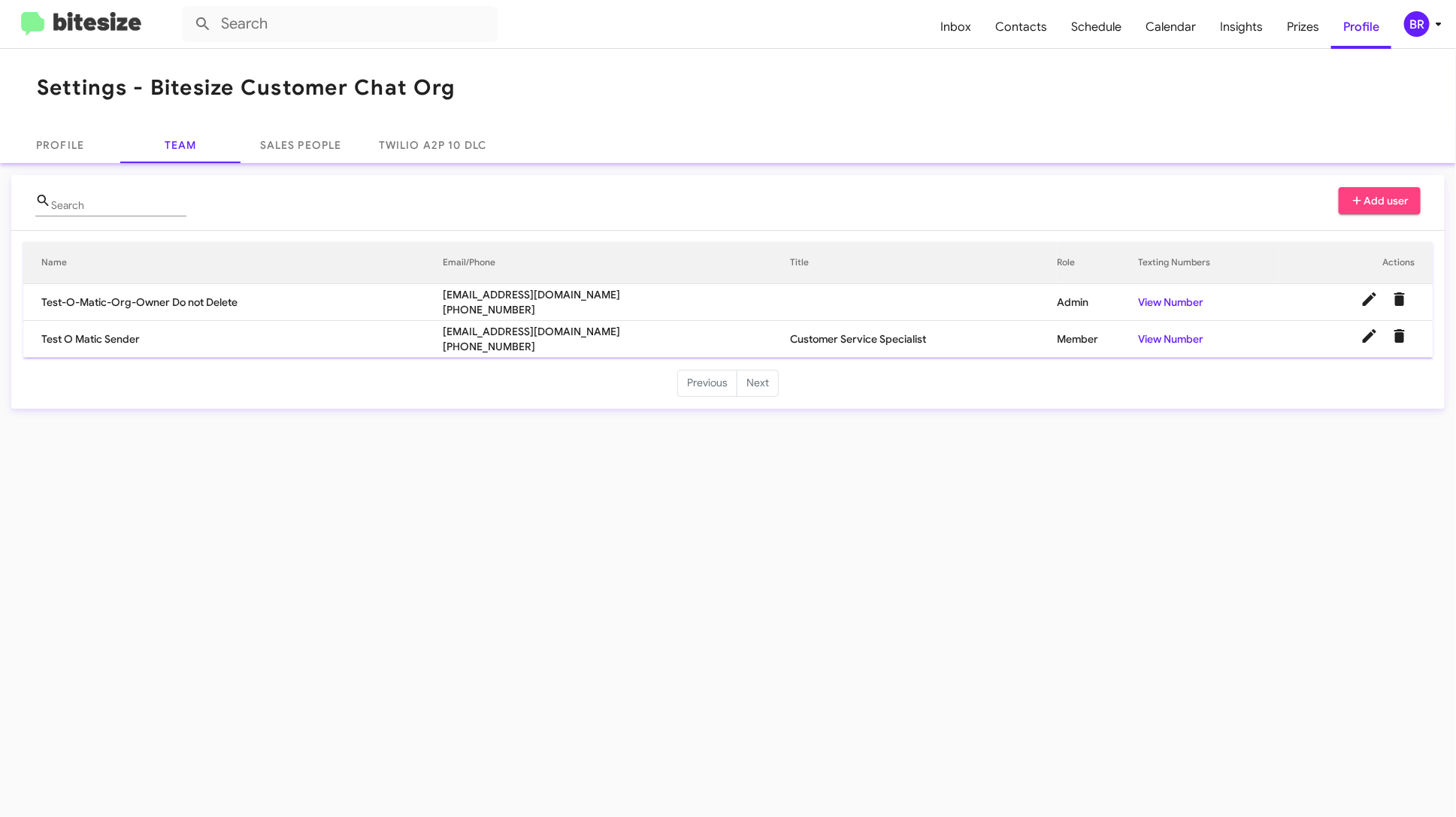
click at [1388, 195] on span "Add user" at bounding box center [1380, 200] width 59 height 27
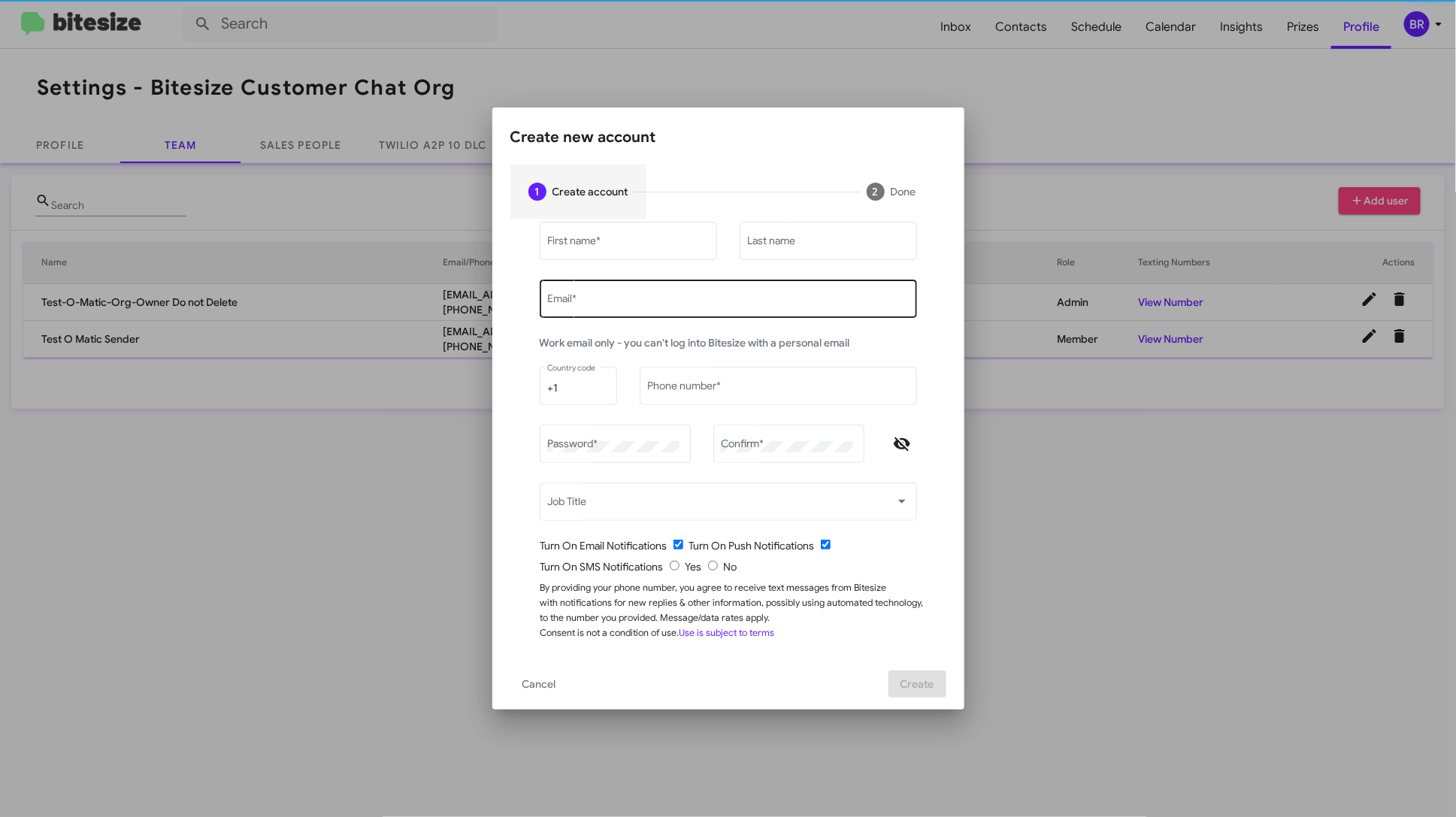
type input "edward+test1@bitesize.co"
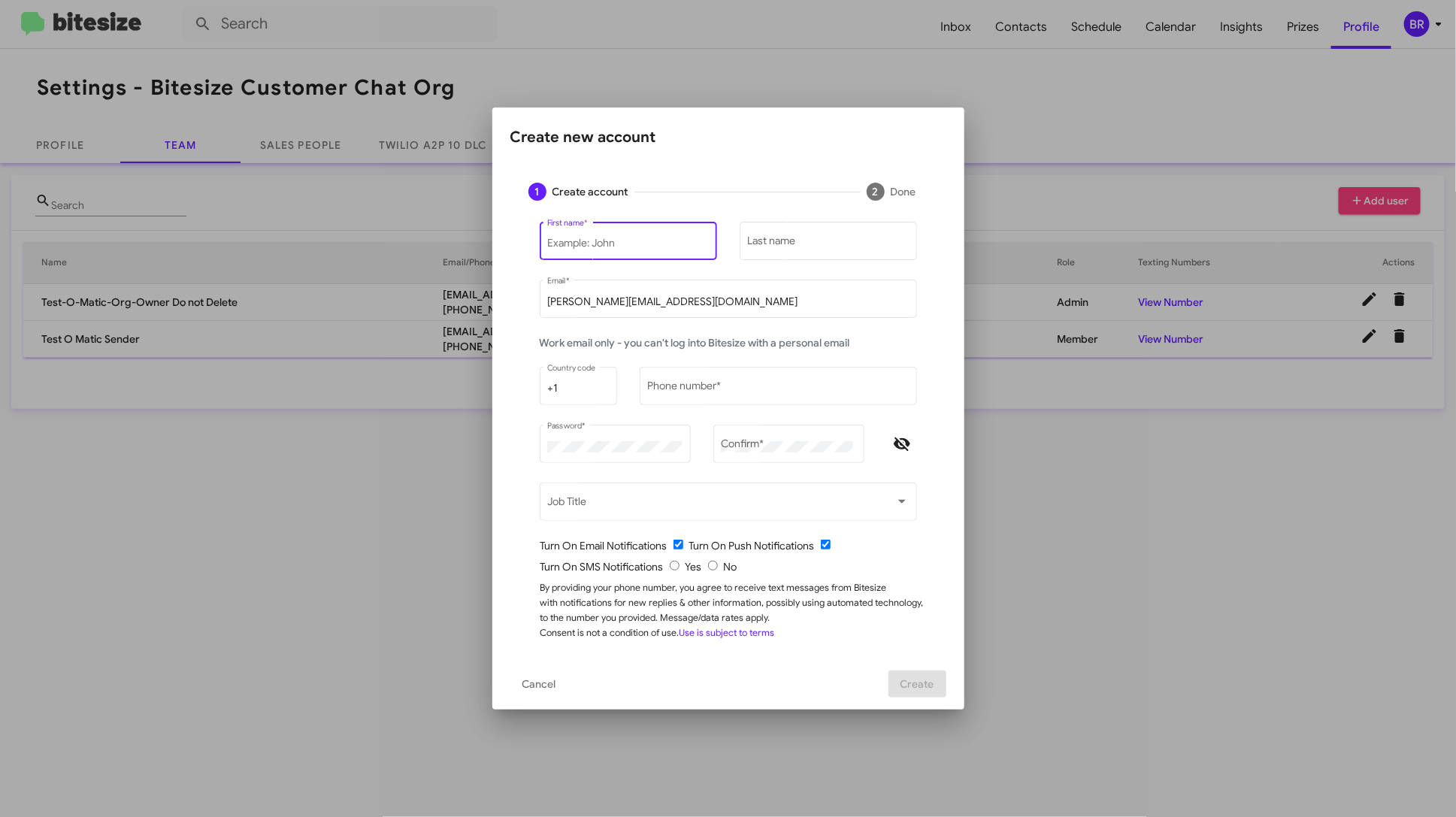
click at [619, 245] on input "First name *" at bounding box center [628, 243] width 162 height 12
type input "Userface"
click at [757, 256] on div "Last name" at bounding box center [828, 239] width 162 height 41
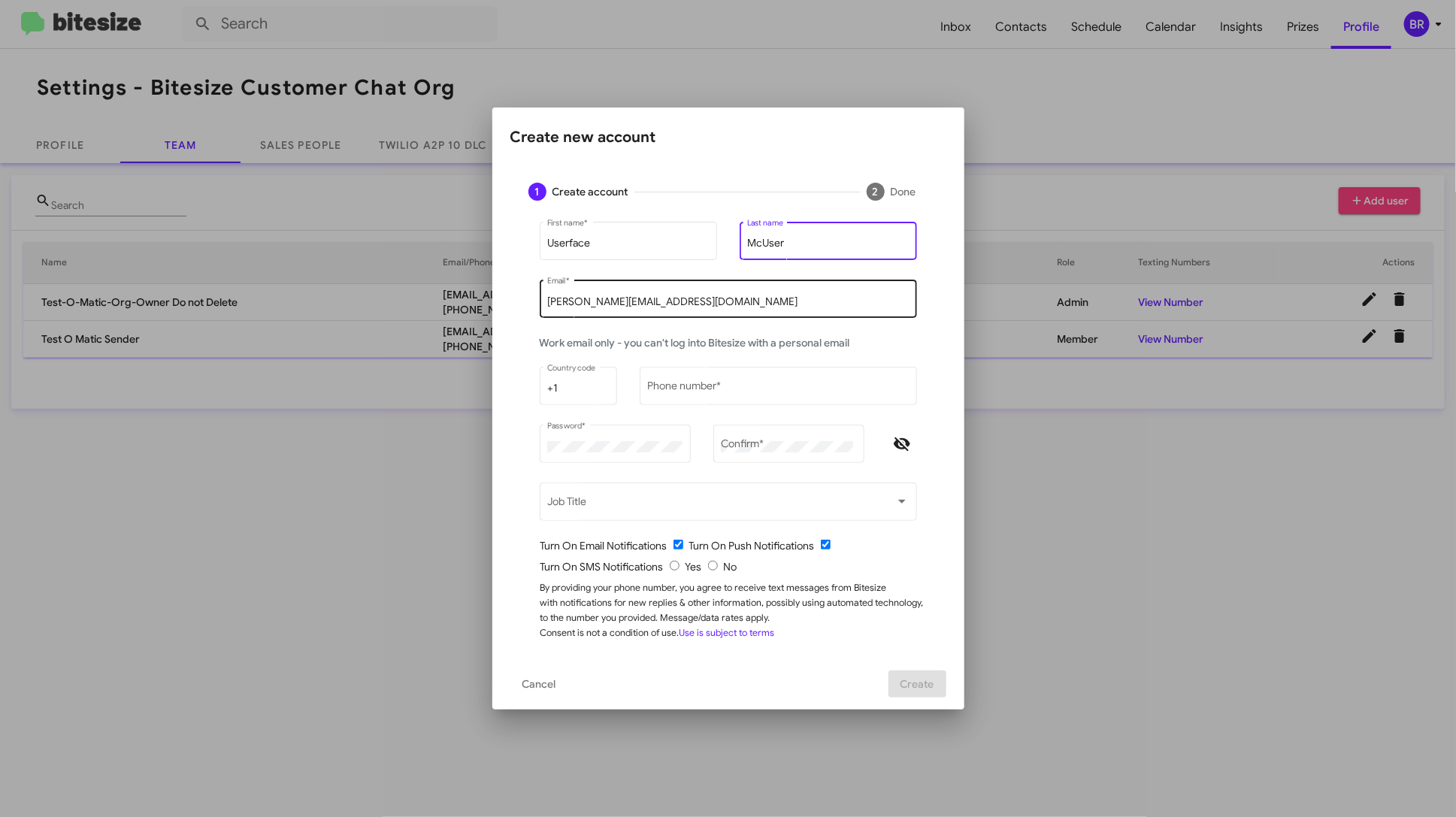
type input "McUser"
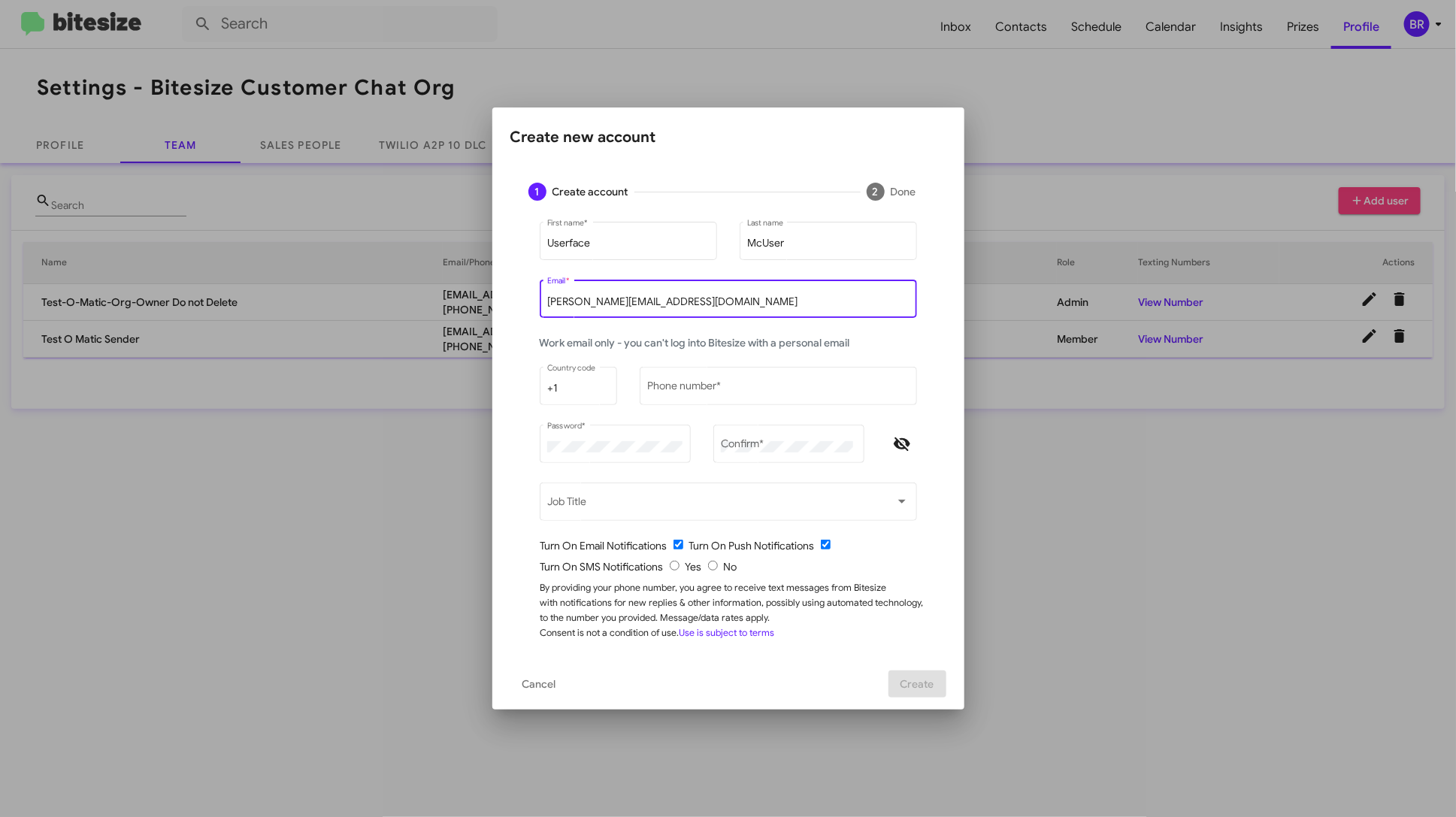
drag, startPoint x: 580, startPoint y: 304, endPoint x: 527, endPoint y: 304, distance: 53.0
click at [527, 304] on div "Userface First name * McUser Last name edward+test1@bitesize.co Email * Work em…" at bounding box center [728, 438] width 436 height 439
type input "[EMAIL_ADDRESS][DOMAIN_NAME]"
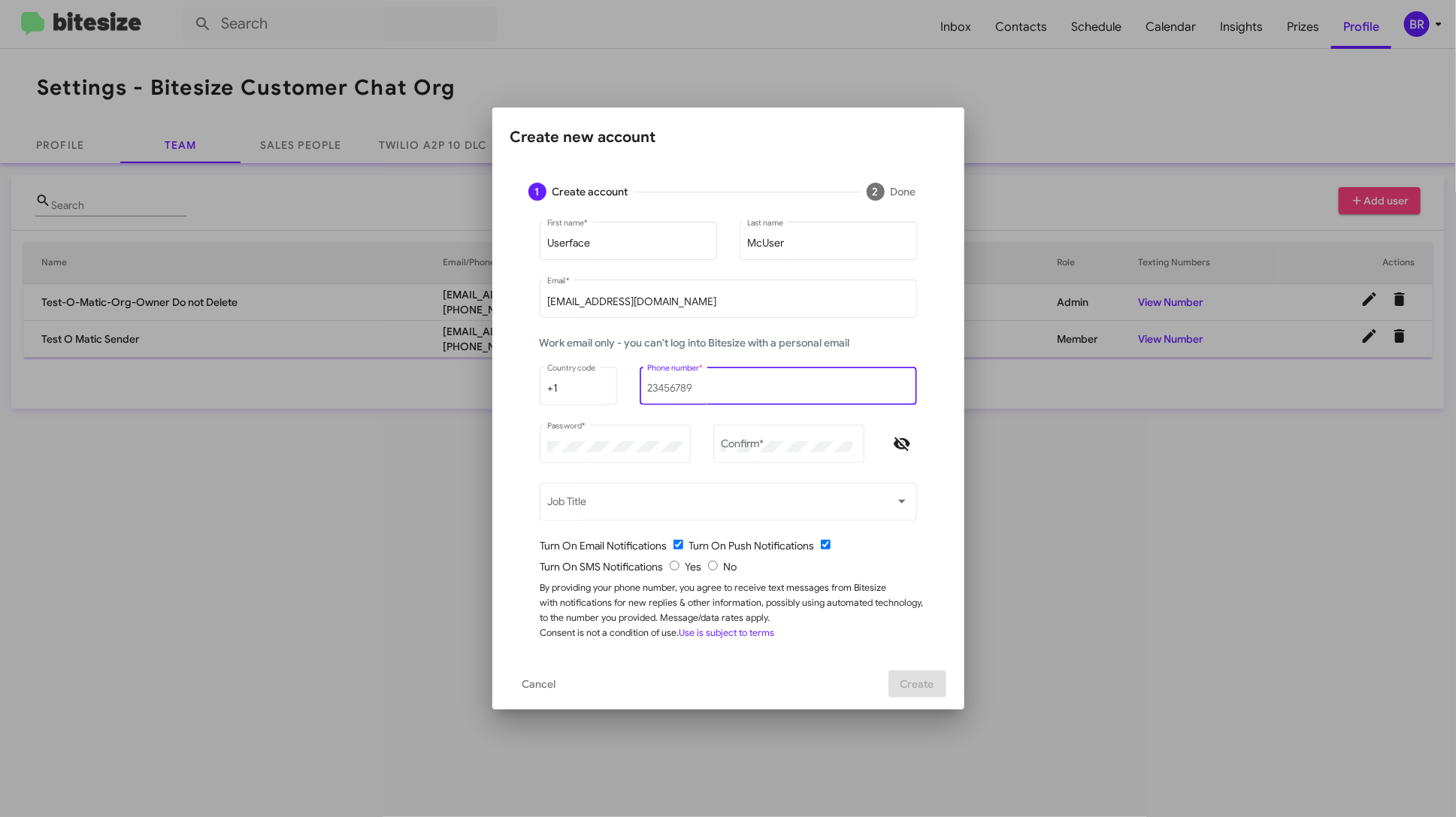
click at [671, 394] on input "Phone number *" at bounding box center [777, 388] width 261 height 12
type input "1234567890"
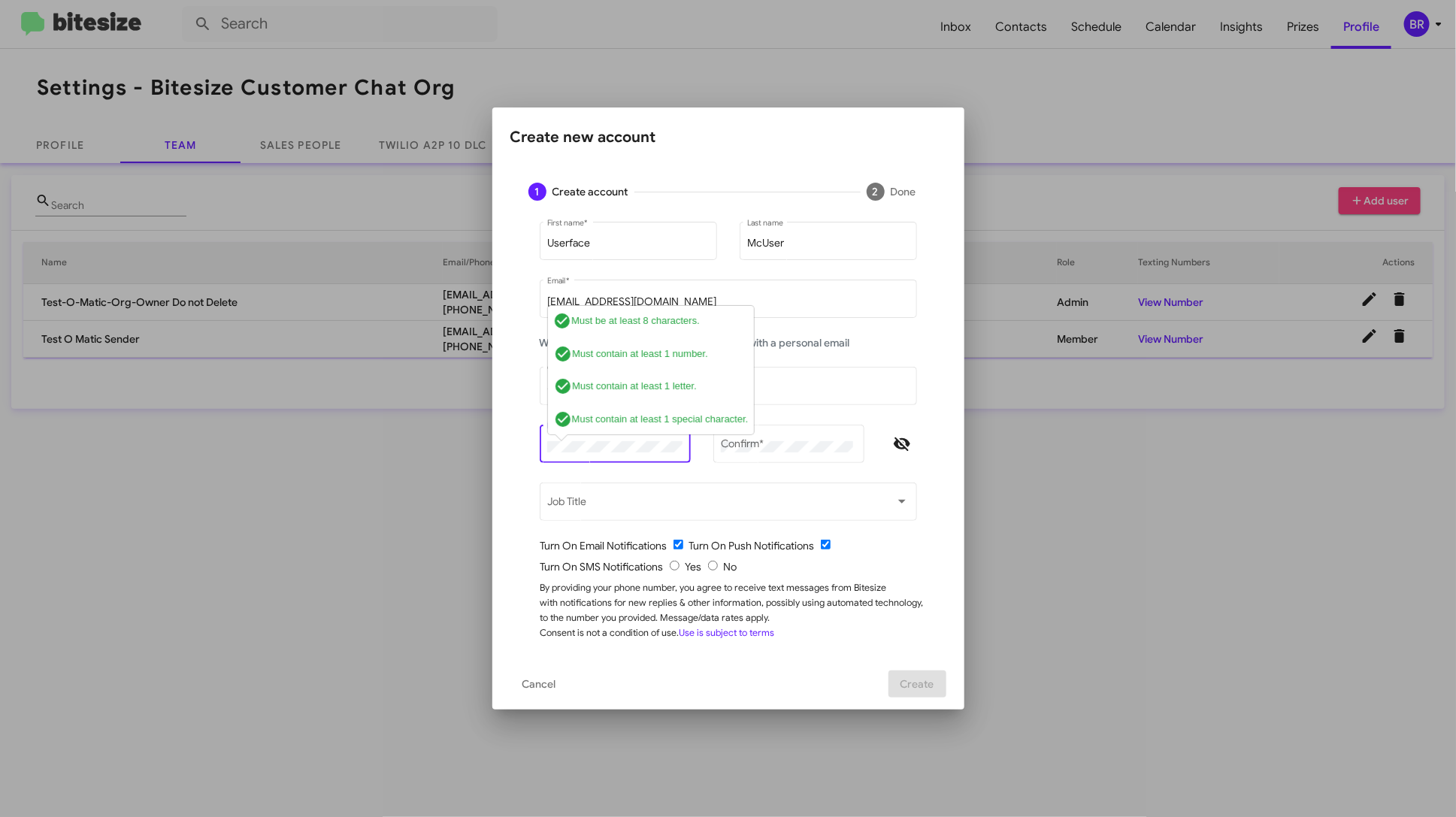
click at [657, 475] on div "Password * check_circle Must be at least 8 characters. check_circle Must contai…" at bounding box center [615, 451] width 151 height 53
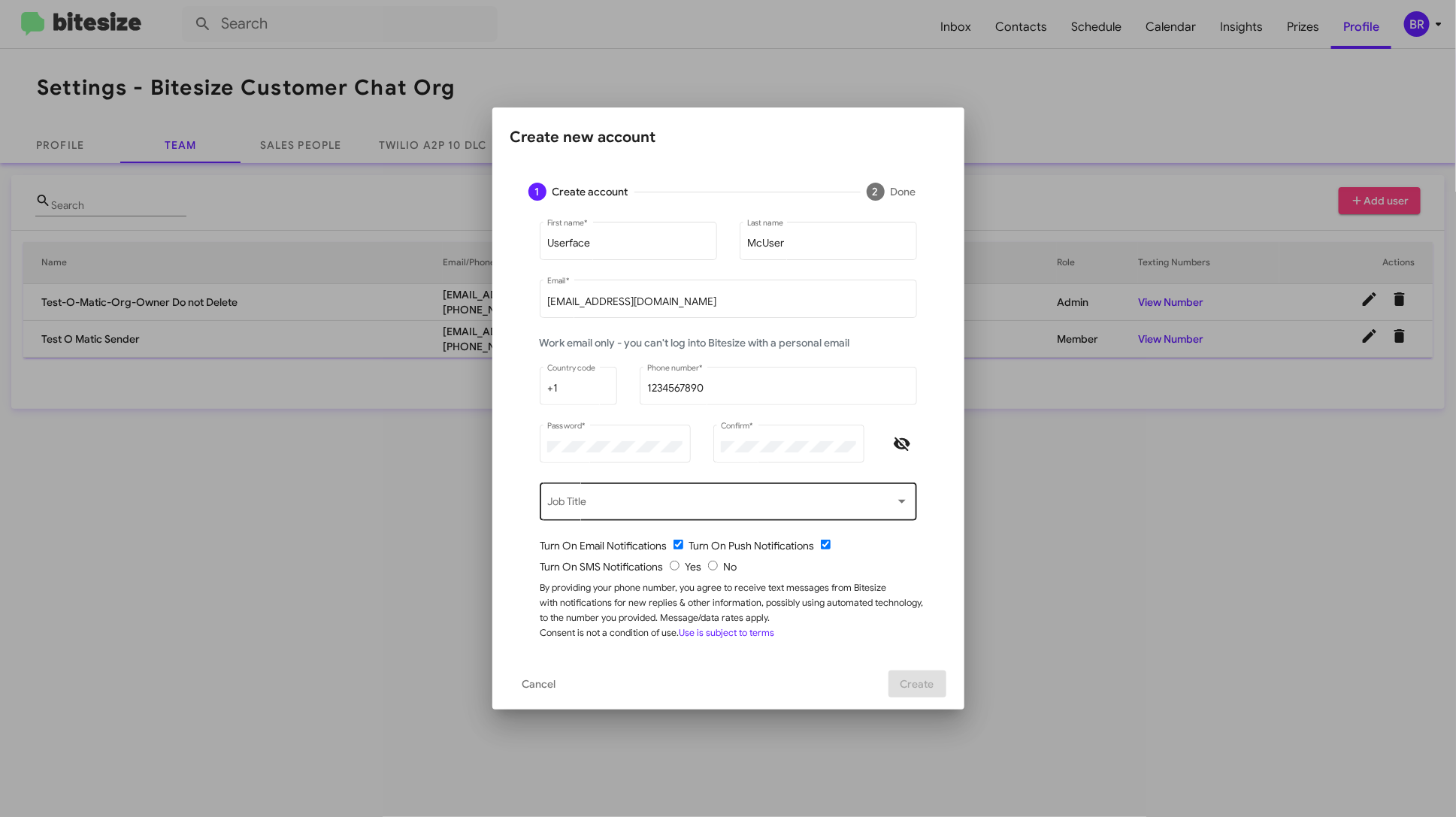
click at [700, 487] on div "Job Title" at bounding box center [728, 501] width 362 height 41
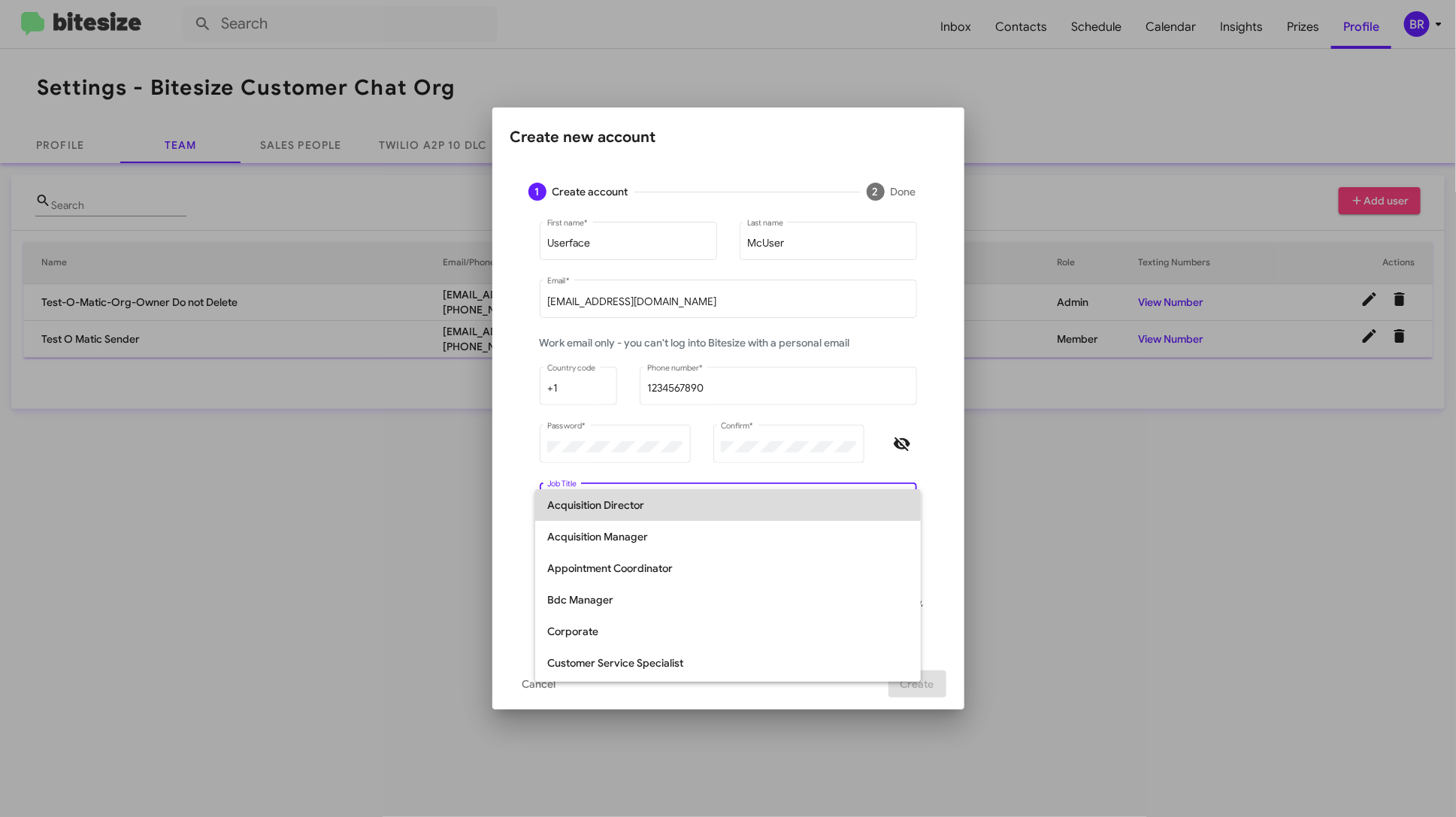
click at [688, 500] on span "Acquisition Director" at bounding box center [728, 505] width 362 height 31
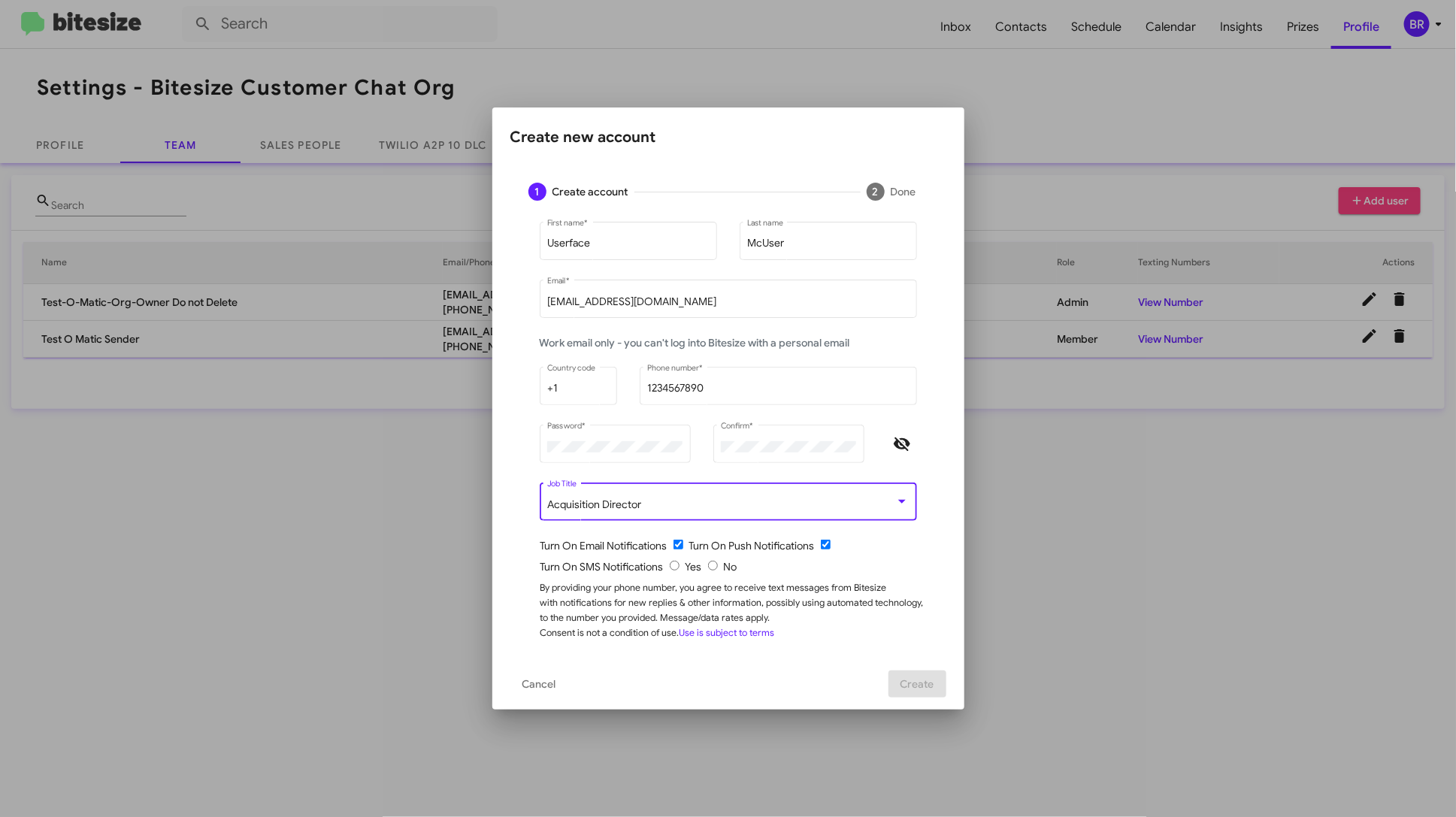
click at [708, 568] on input "radio" at bounding box center [713, 566] width 10 height 10
radio input "true"
click at [682, 543] on input "checkbox" at bounding box center [679, 545] width 10 height 10
checkbox input "false"
click at [824, 545] on input "checkbox" at bounding box center [826, 545] width 10 height 10
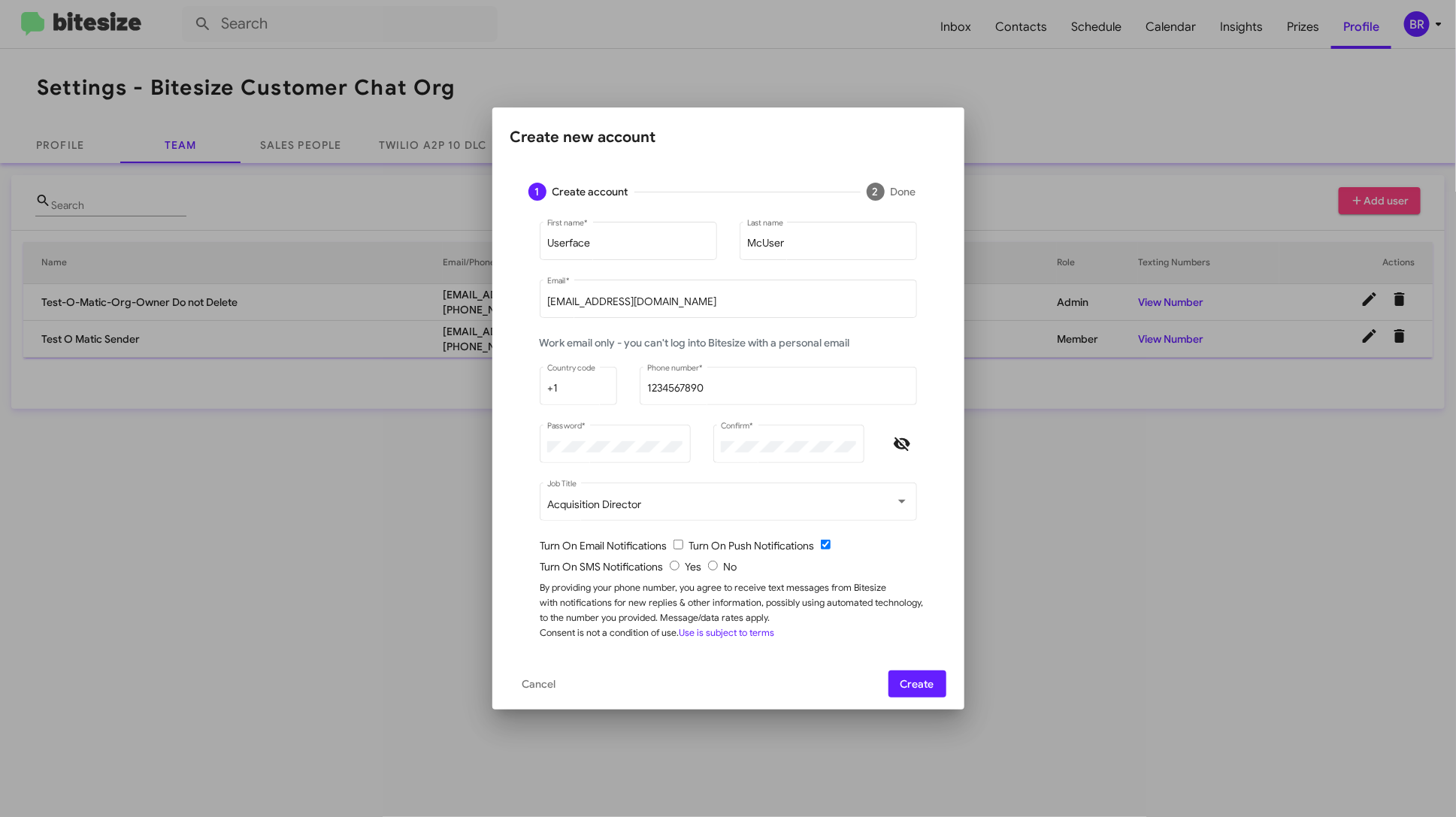
checkbox input "false"
click at [909, 683] on span "Create" at bounding box center [917, 683] width 34 height 27
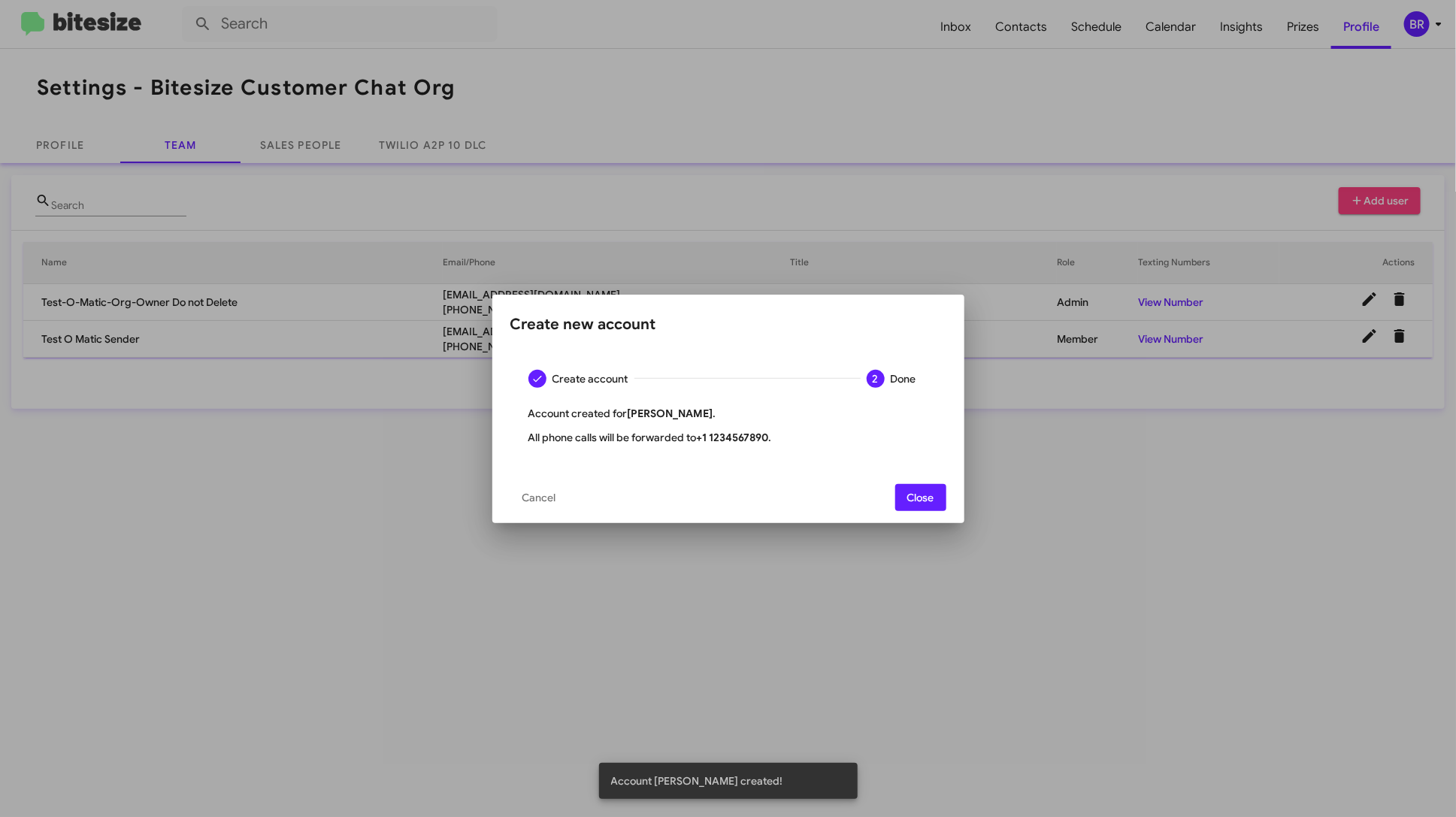
click at [924, 490] on span "Close" at bounding box center [921, 497] width 27 height 27
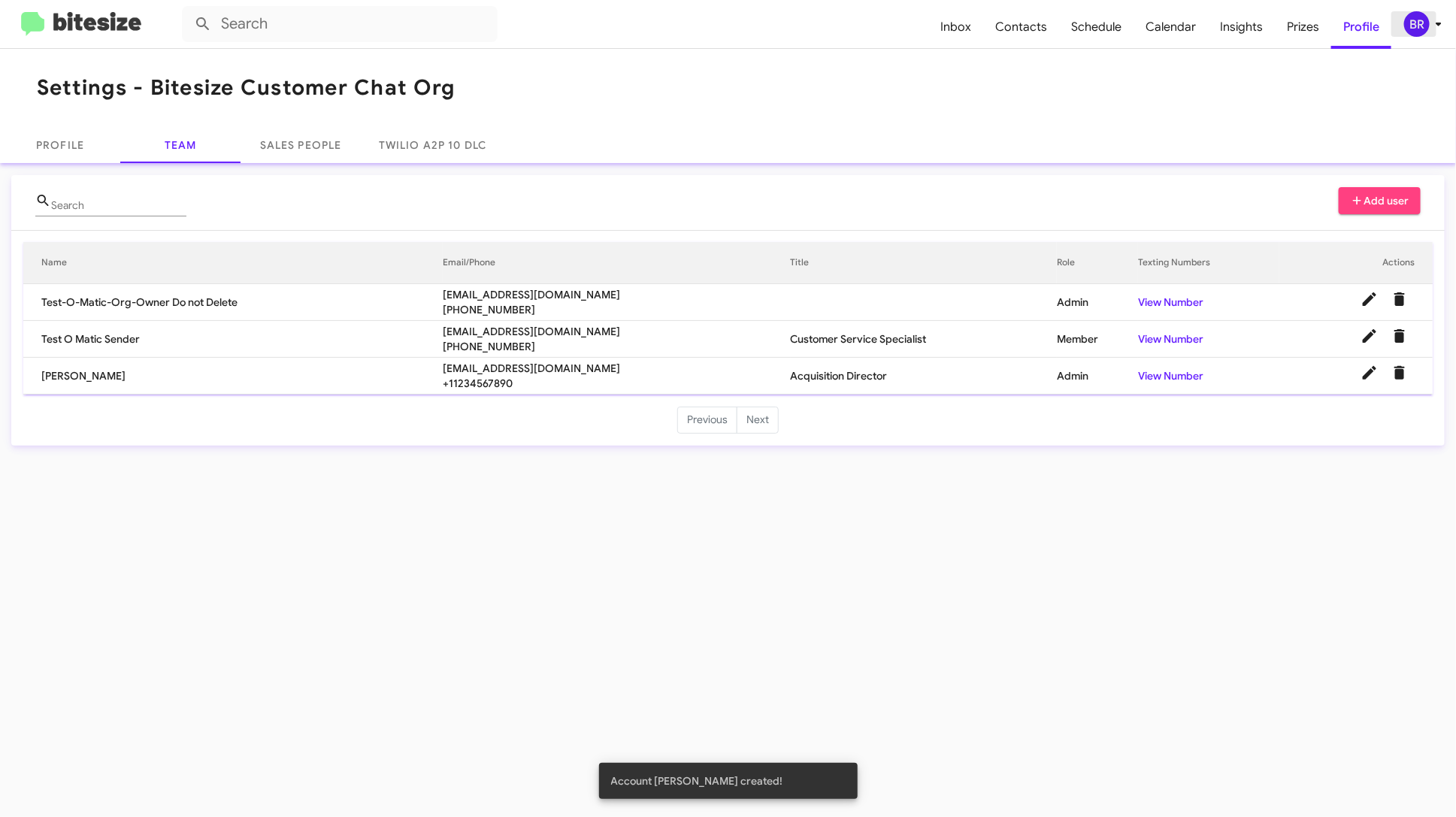
click at [1425, 25] on div "BR" at bounding box center [1416, 24] width 26 height 26
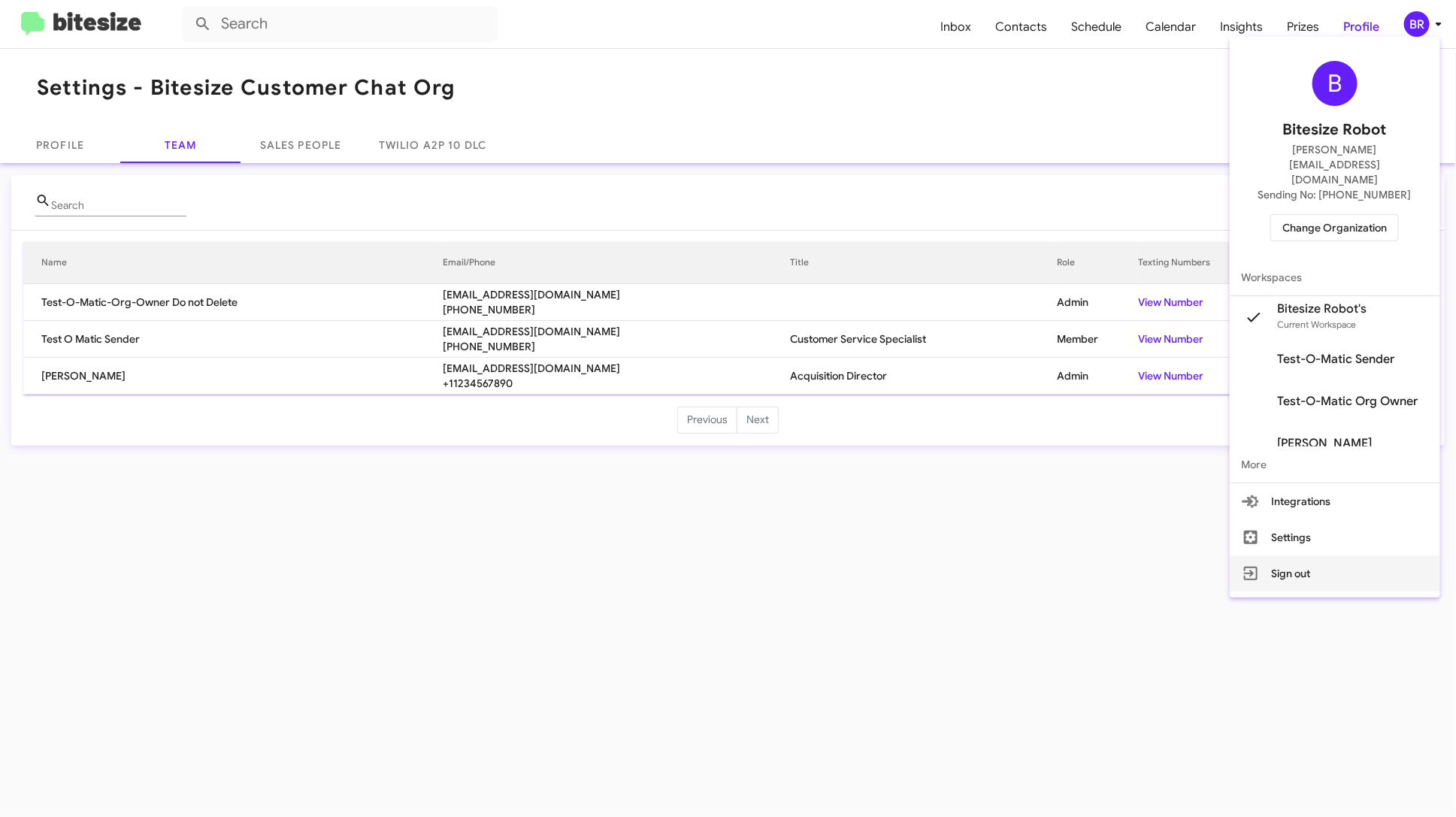
click at [1300, 556] on button "Sign out" at bounding box center [1335, 574] width 210 height 36
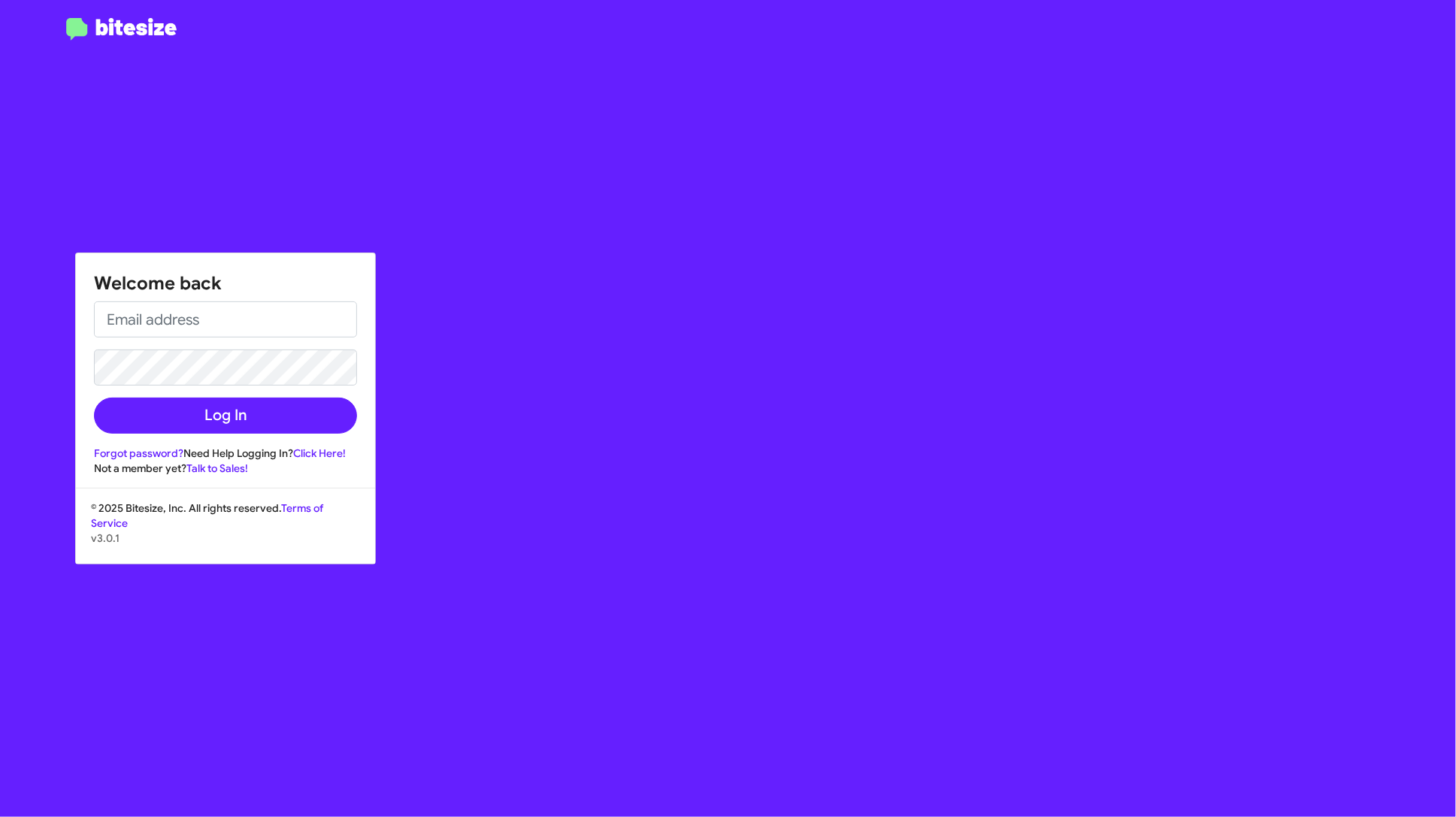
type input "[EMAIL_ADDRESS][DOMAIN_NAME]"
click at [241, 434] on div "Welcome back user+test1@bitesize.co Log In Forgot password? Need Help Logging I…" at bounding box center [225, 364] width 299 height 223
click at [265, 419] on button "Log In" at bounding box center [225, 416] width 263 height 36
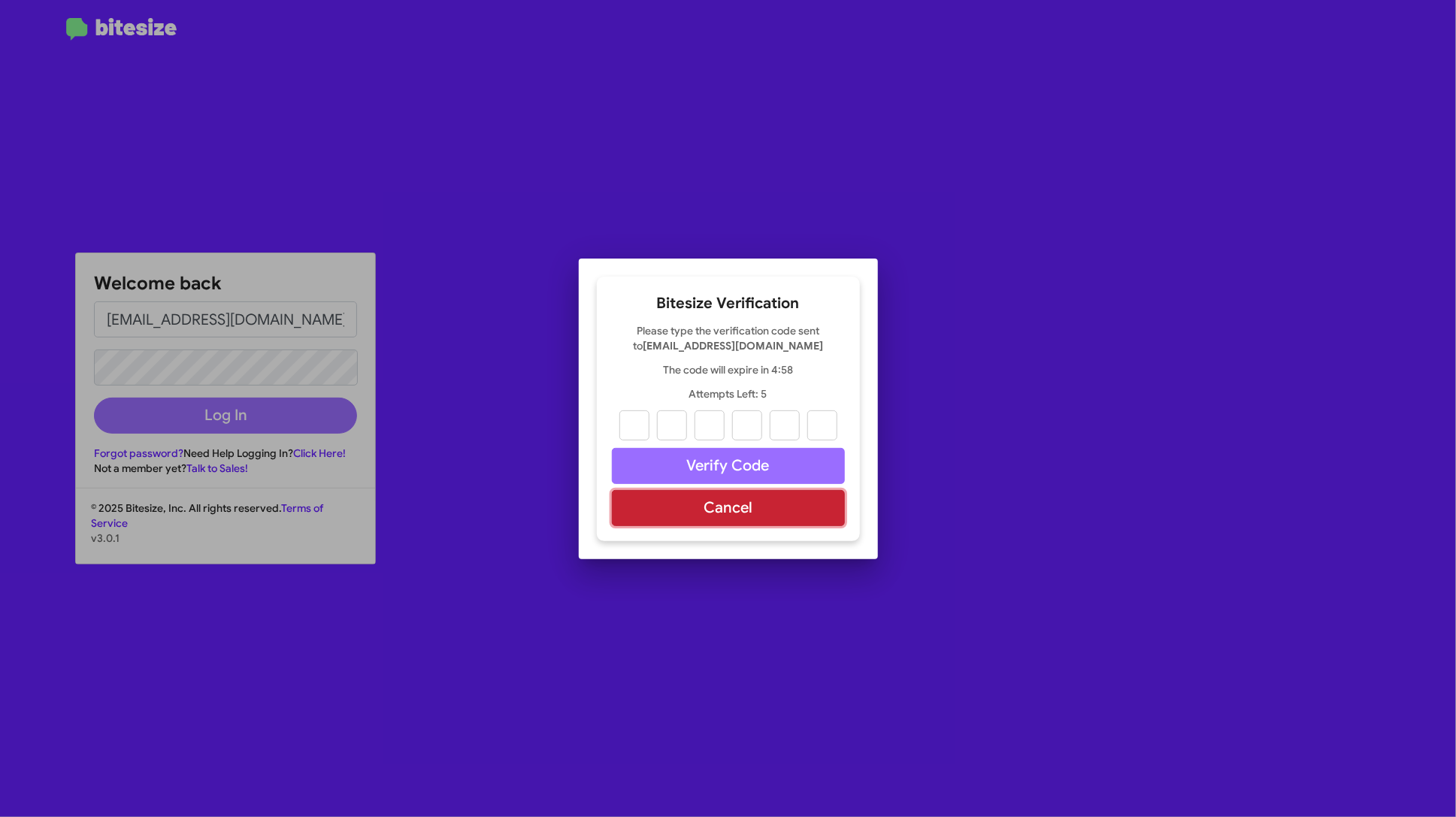
click at [645, 495] on button "Cancel" at bounding box center [728, 509] width 233 height 36
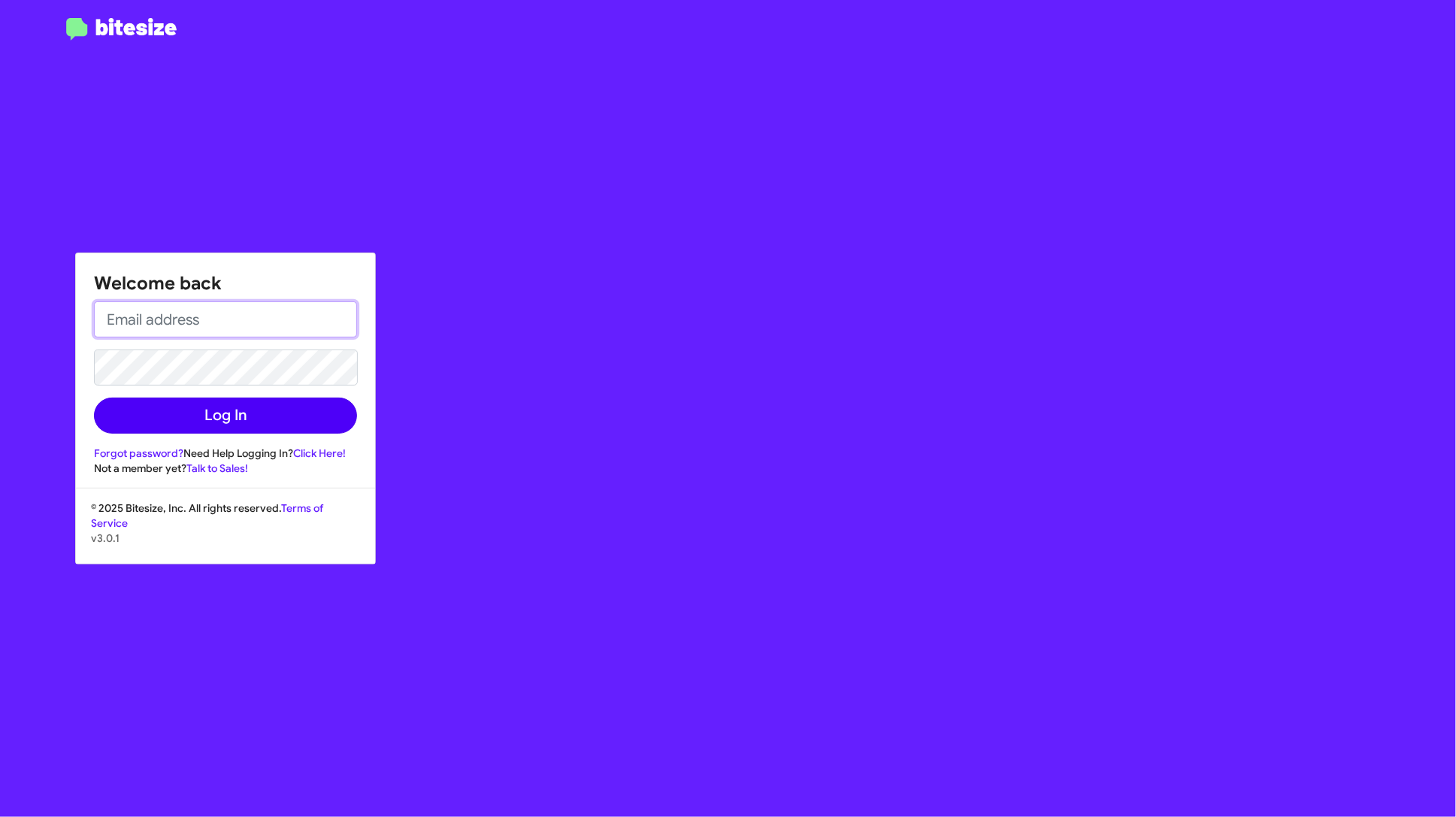
type input "[EMAIL_ADDRESS][DOMAIN_NAME]"
click at [275, 415] on button "Log In" at bounding box center [225, 416] width 263 height 36
